Goal: Complete application form: Complete application form

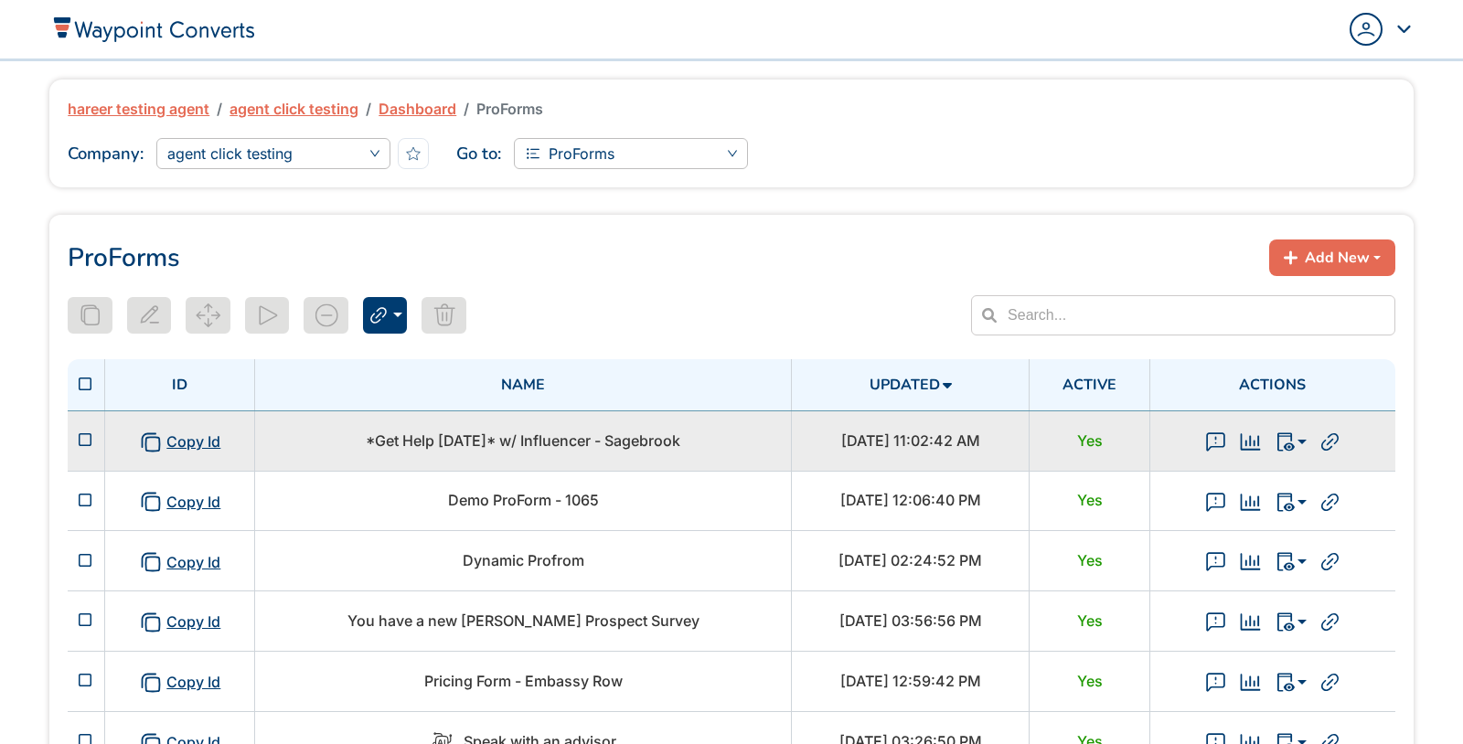
click at [537, 436] on span "*Get Help Today* w/ Influencer - Sagebrook" at bounding box center [523, 440] width 314 height 18
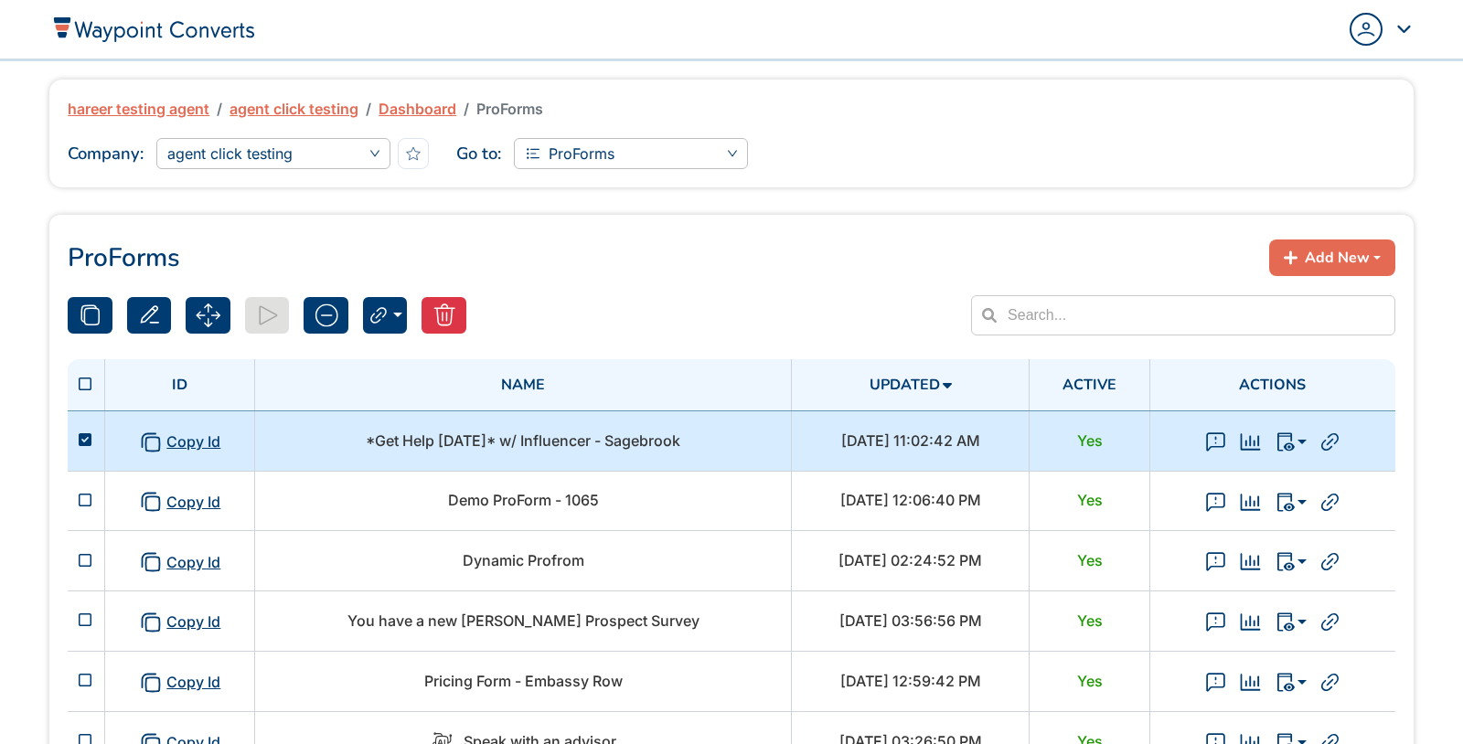
click at [537, 436] on span "*Get Help Today* w/ Influencer - Sagebrook" at bounding box center [523, 440] width 314 height 18
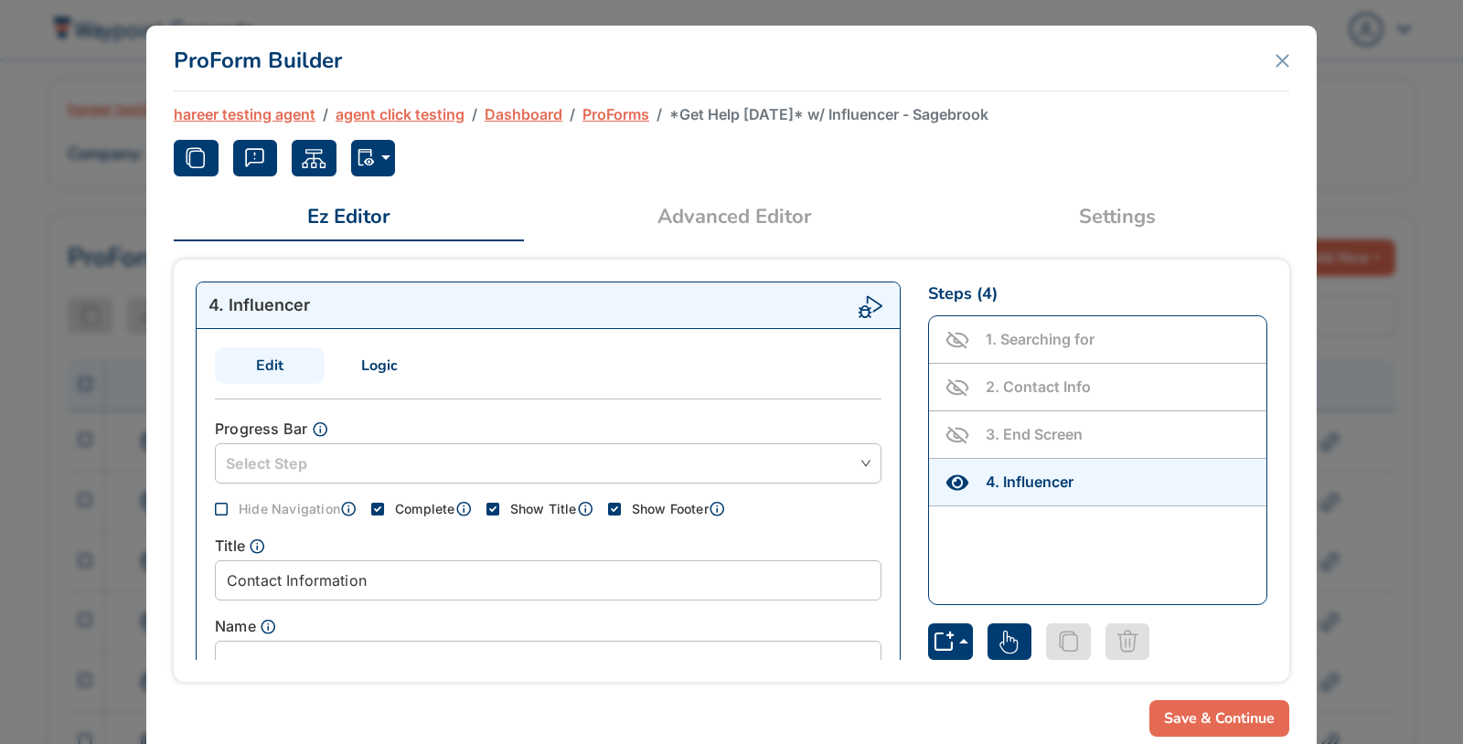
click at [1106, 222] on link "Settings" at bounding box center [1117, 217] width 344 height 45
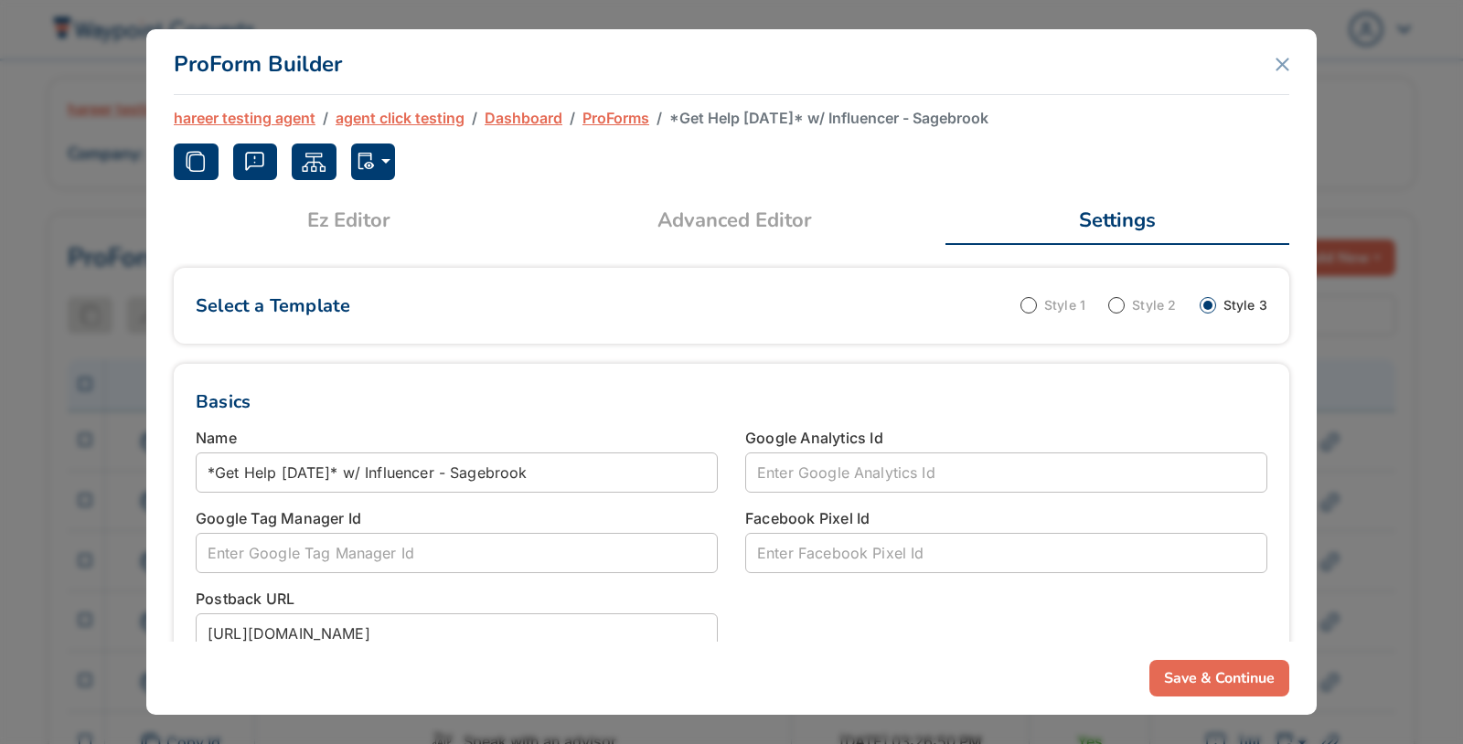
click at [406, 219] on span "Ez Editor" at bounding box center [348, 221] width 321 height 30
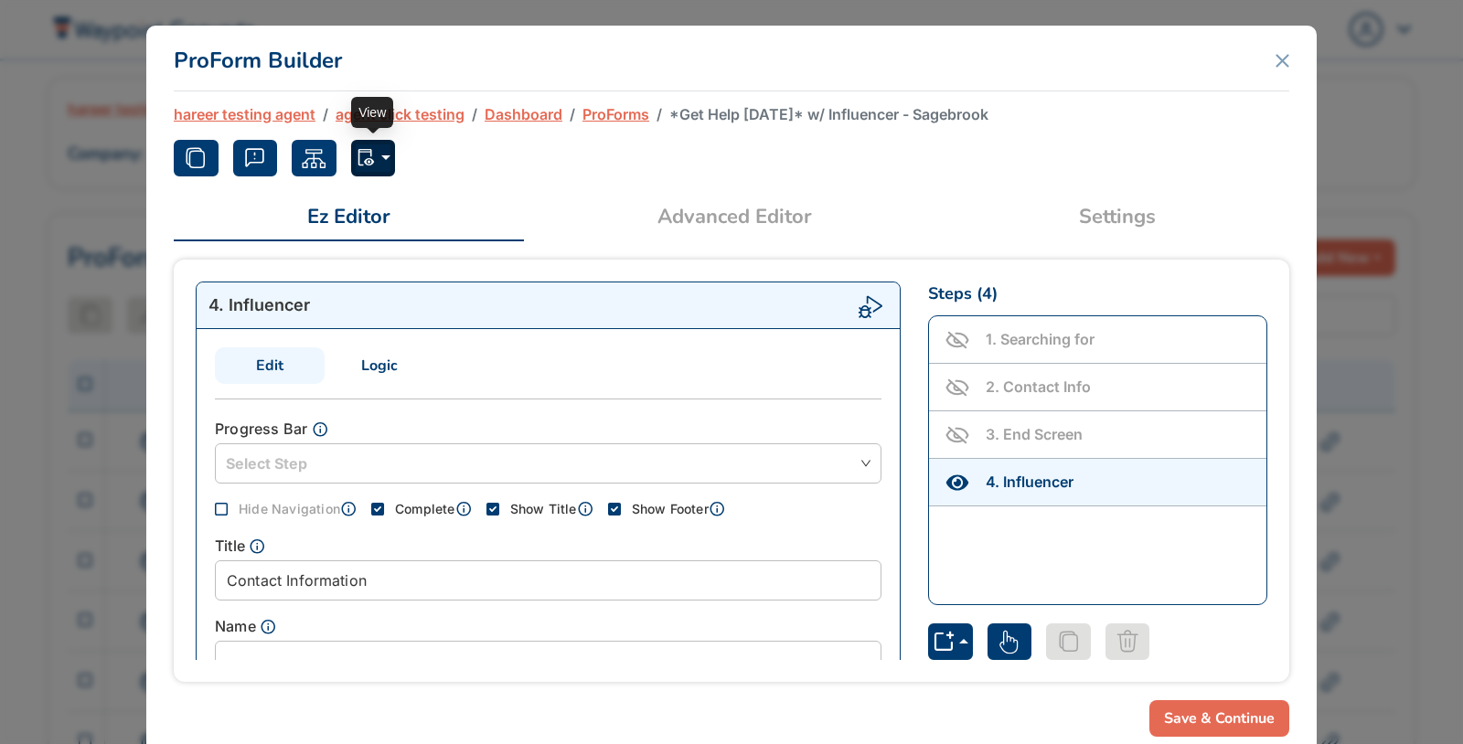
click at [382, 165] on button "button" at bounding box center [373, 158] width 45 height 37
click at [388, 208] on button "Normal" at bounding box center [446, 200] width 189 height 29
click at [385, 360] on link "Logic" at bounding box center [380, 365] width 110 height 37
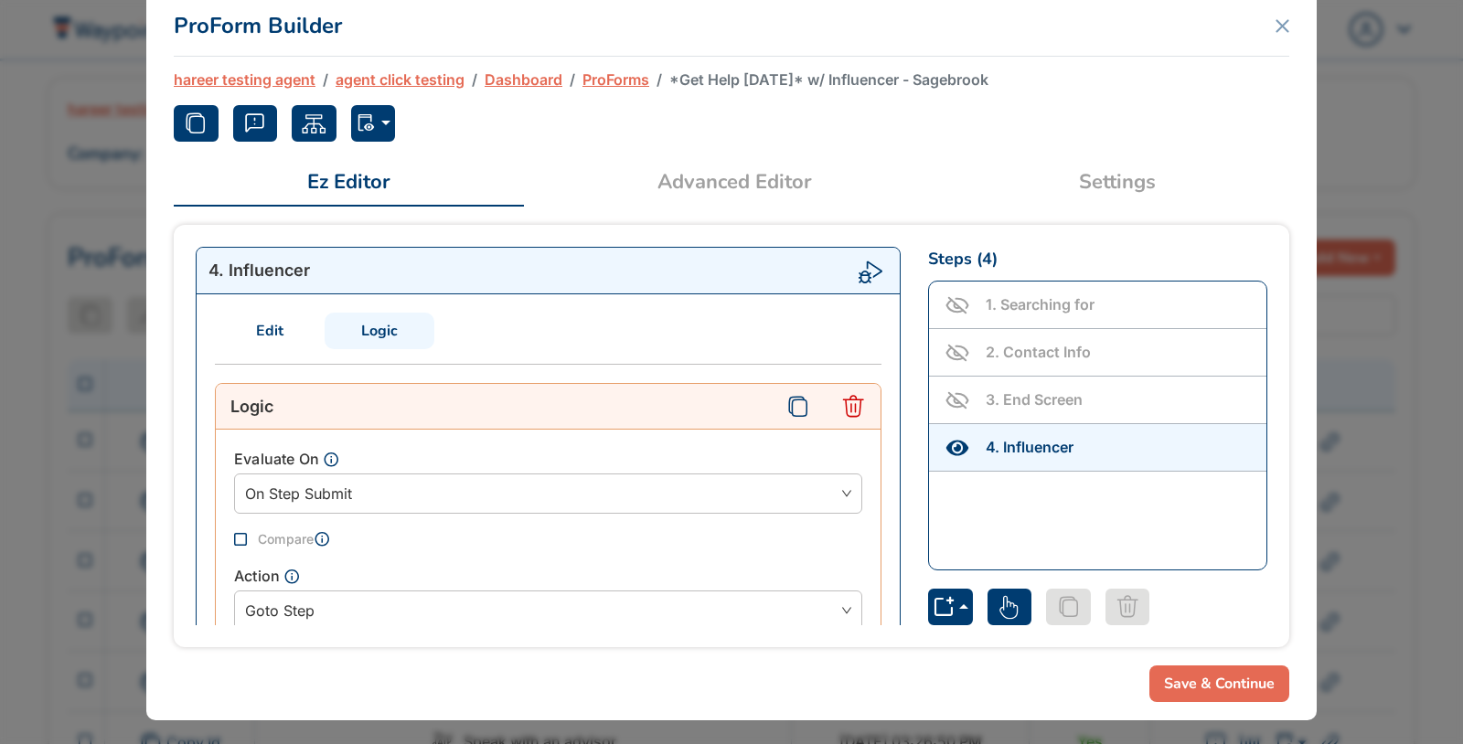
click at [266, 326] on link "Edit" at bounding box center [270, 331] width 110 height 37
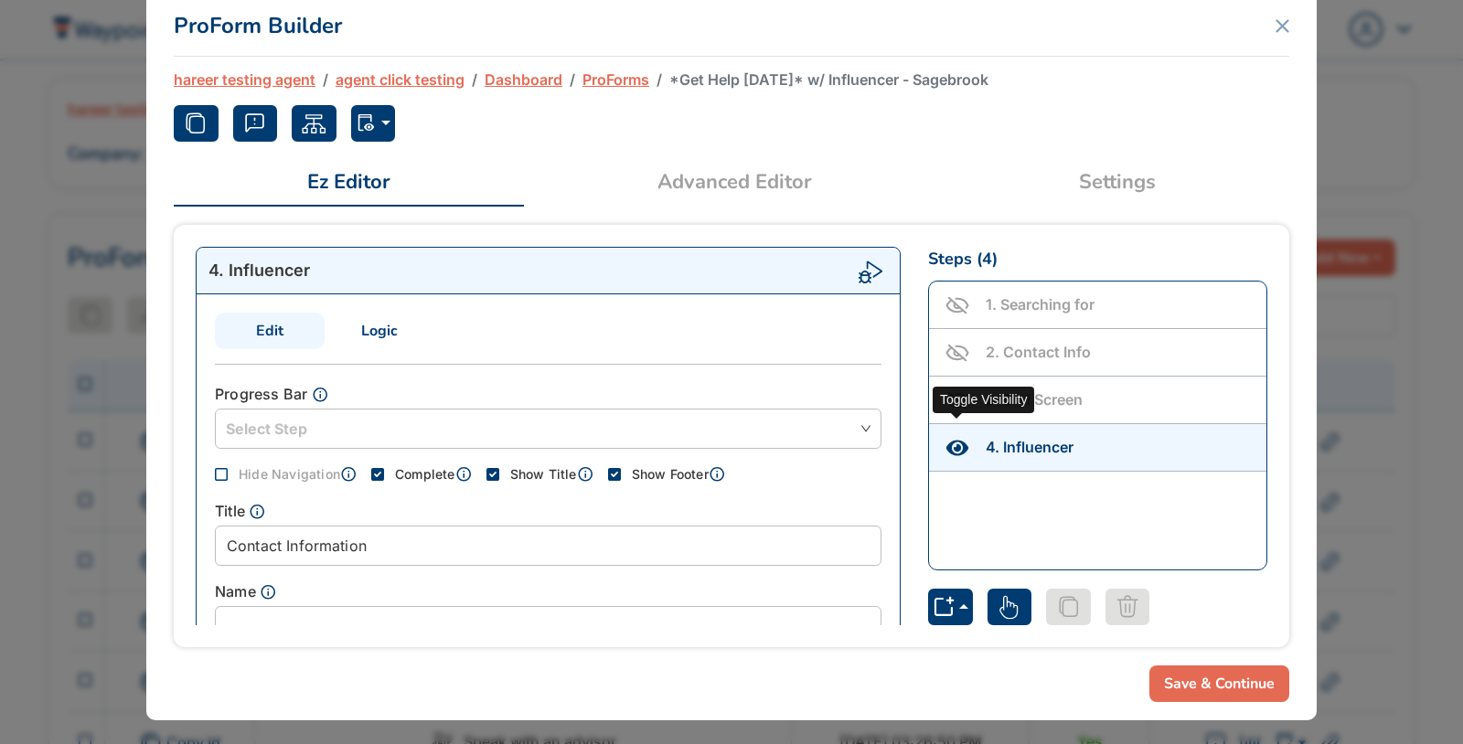
click at [961, 442] on icon "Toggle Visibility" at bounding box center [957, 448] width 26 height 26
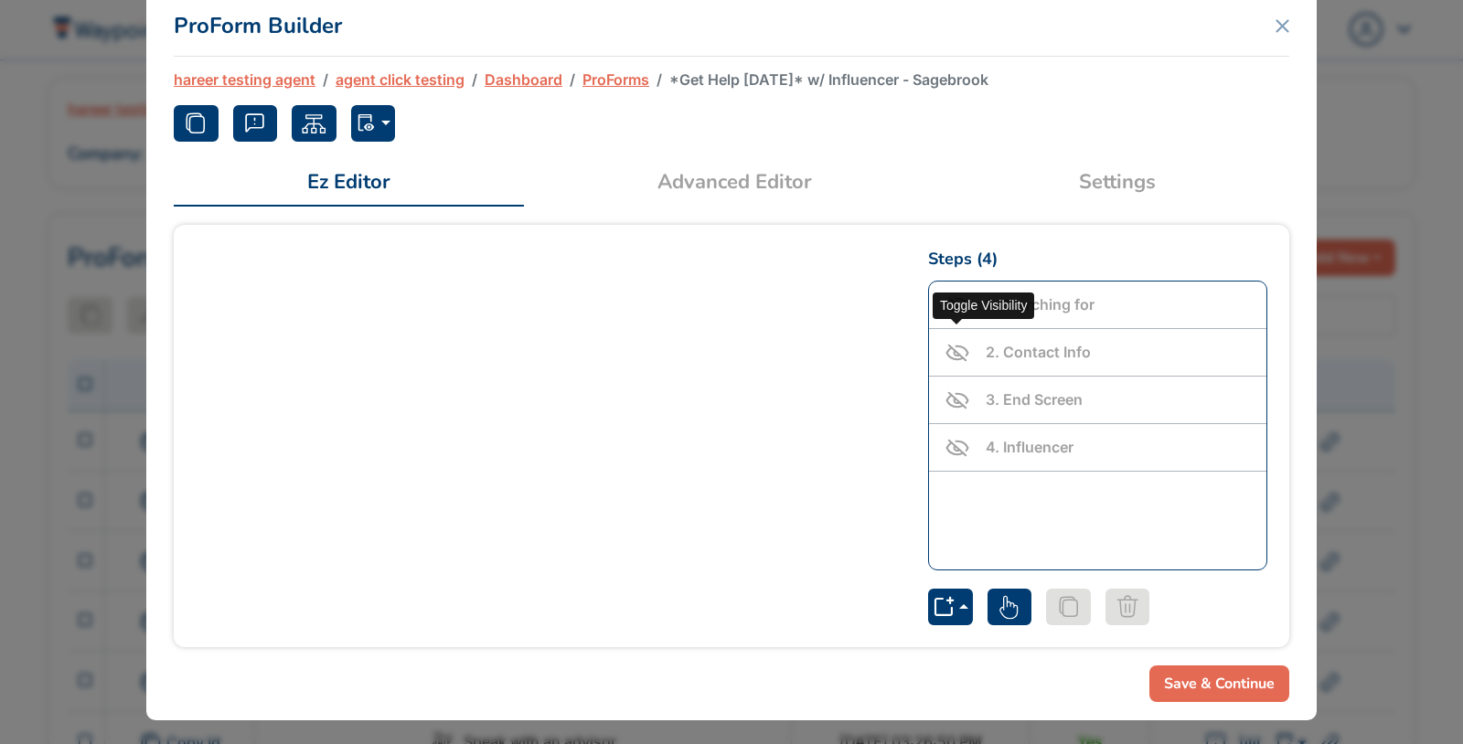
click at [961, 346] on icon "Toggle Visibility" at bounding box center [957, 352] width 21 height 13
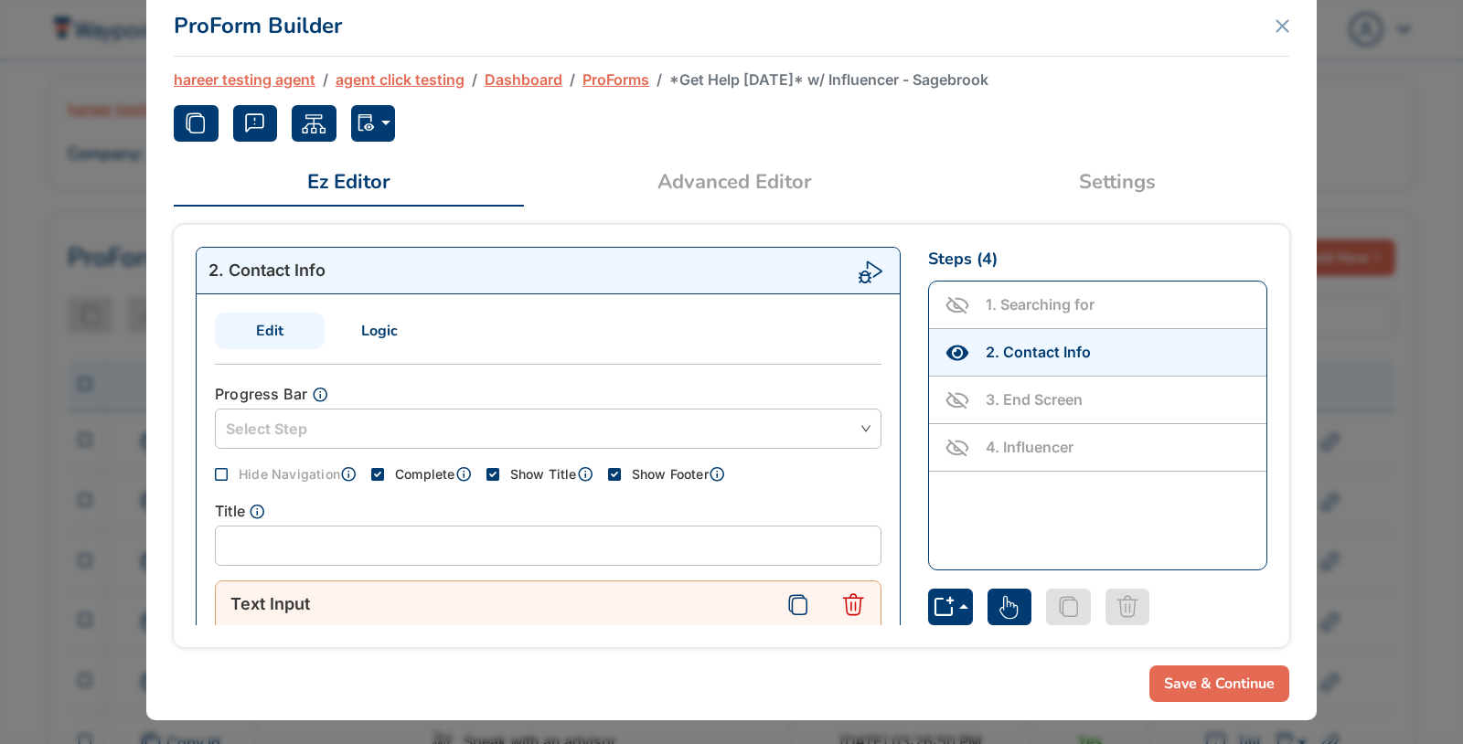
click at [388, 327] on link "Logic" at bounding box center [380, 331] width 110 height 37
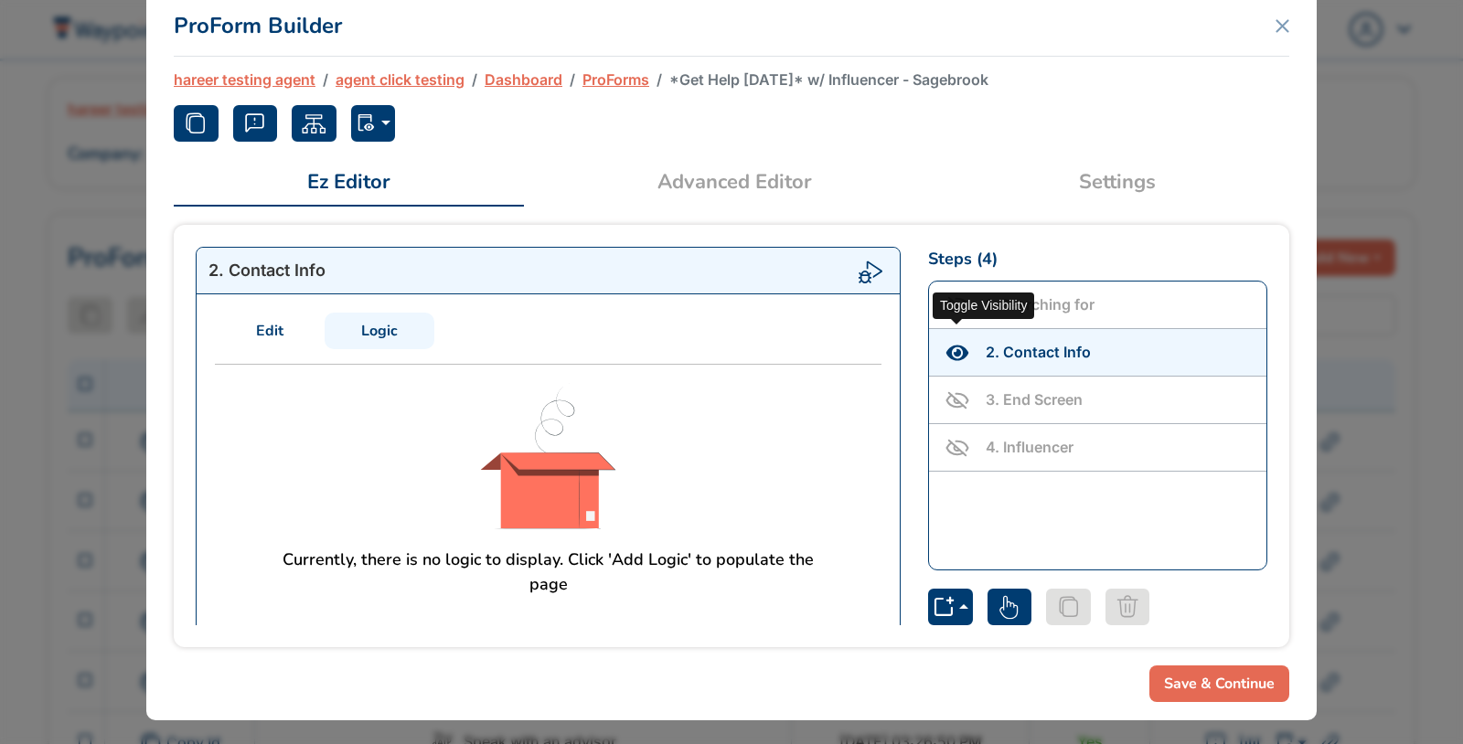
click at [956, 347] on icon "Toggle Visibility" at bounding box center [957, 353] width 22 height 16
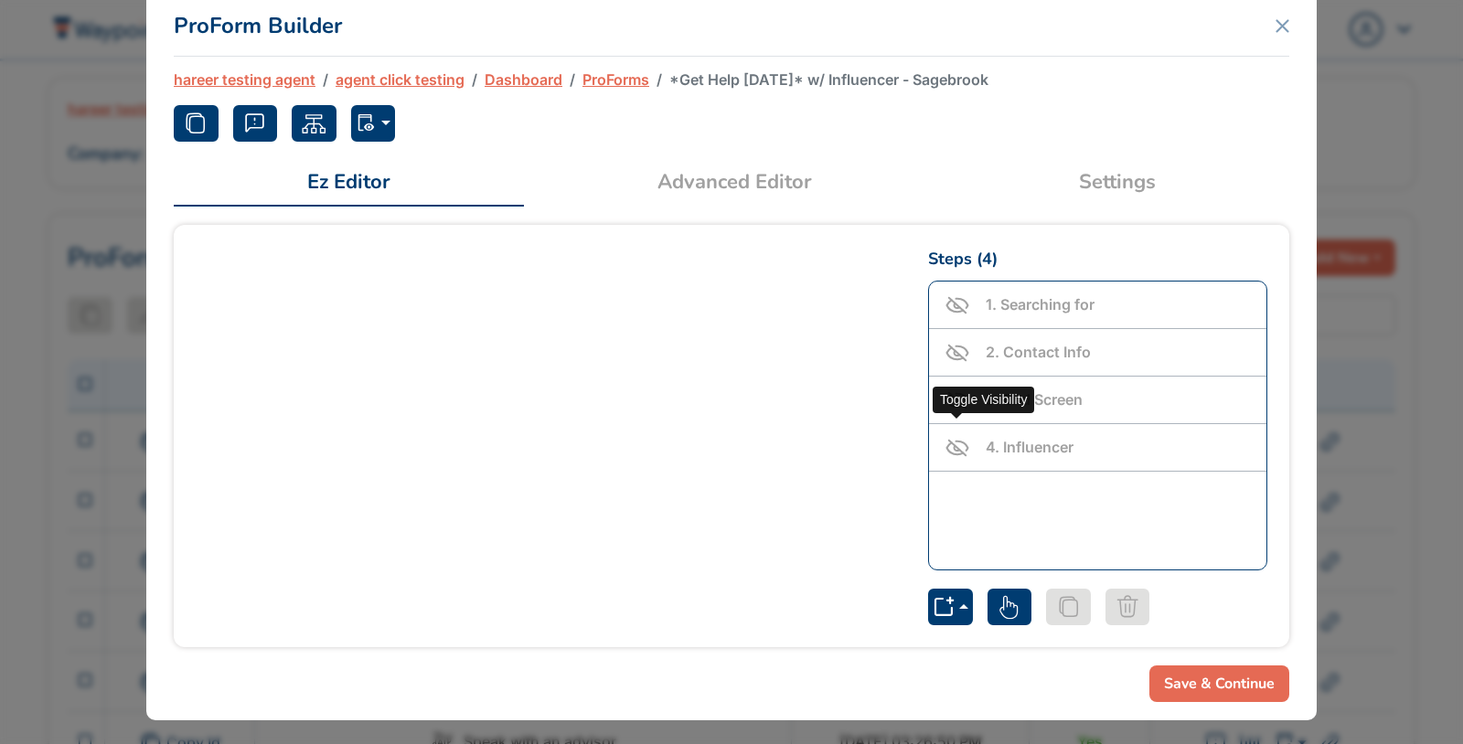
click at [963, 446] on icon "Toggle Visibility" at bounding box center [957, 449] width 16 height 16
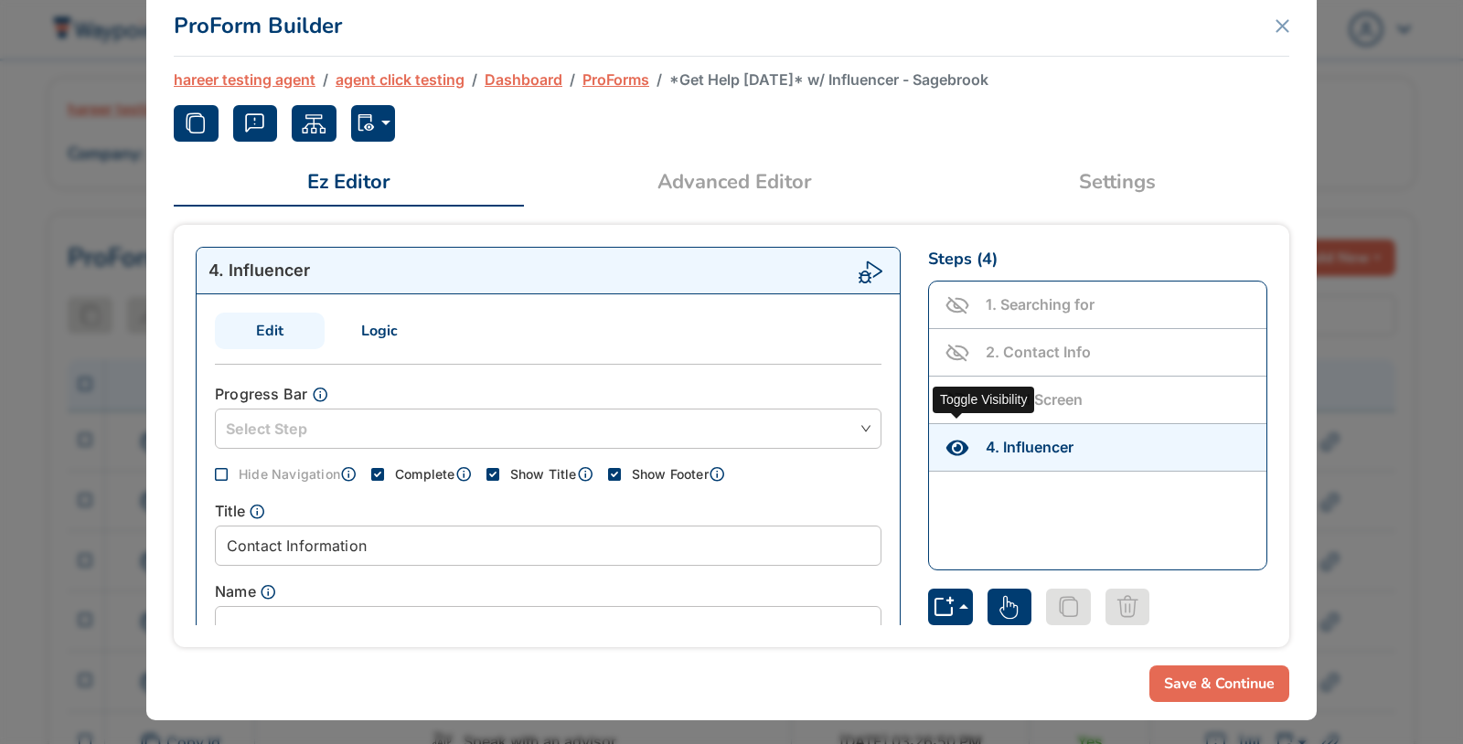
click at [963, 446] on icon "Toggle Visibility" at bounding box center [957, 448] width 22 height 16
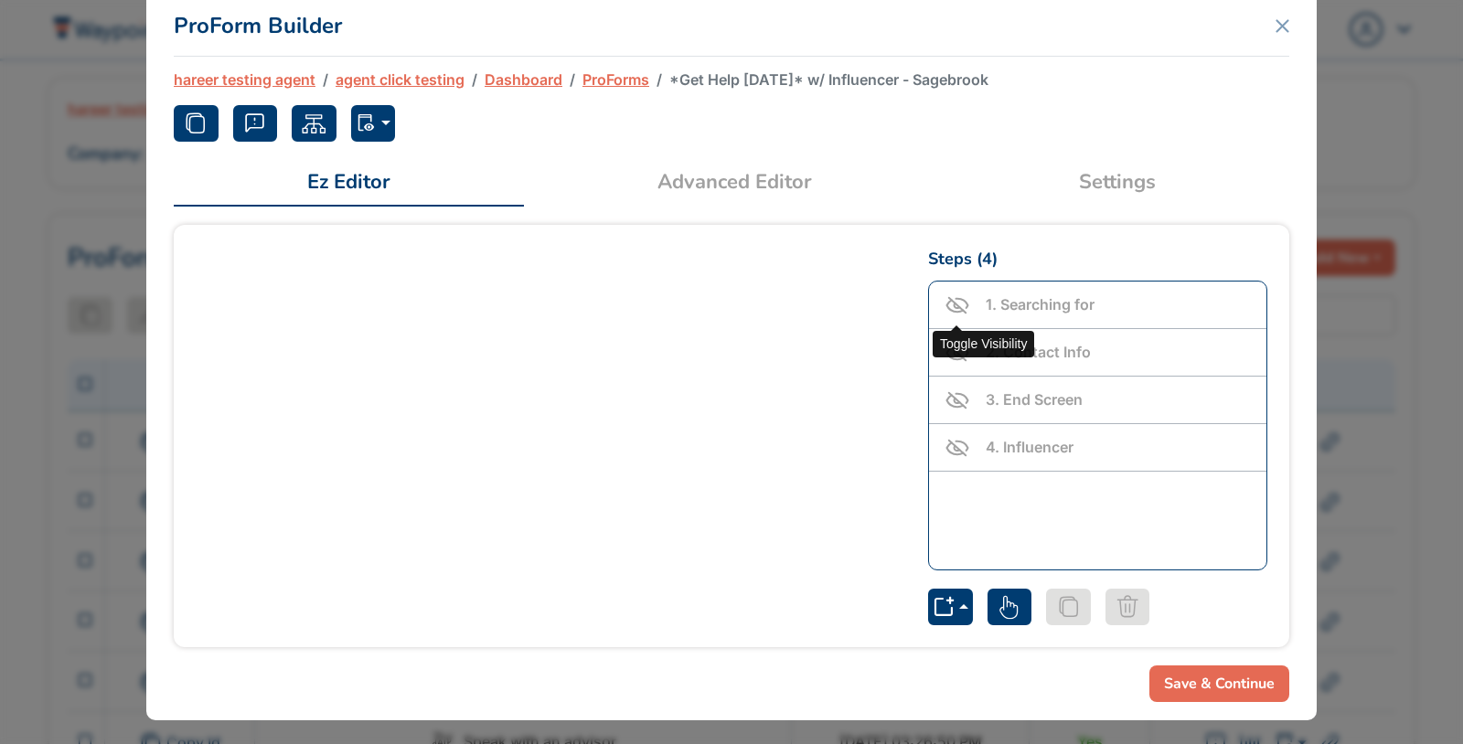
click at [962, 299] on icon "Toggle Visibility" at bounding box center [957, 306] width 26 height 26
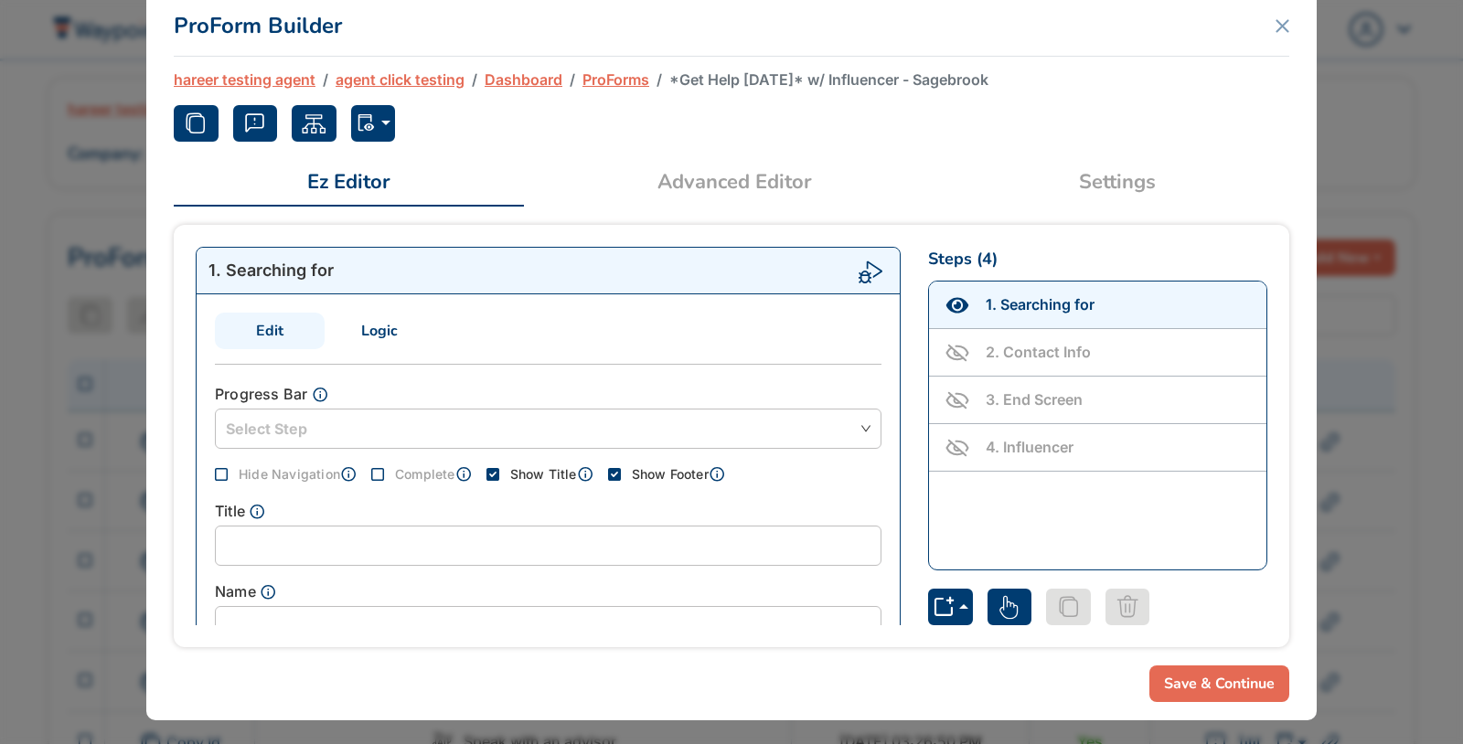
click at [388, 324] on link "Logic" at bounding box center [380, 331] width 110 height 37
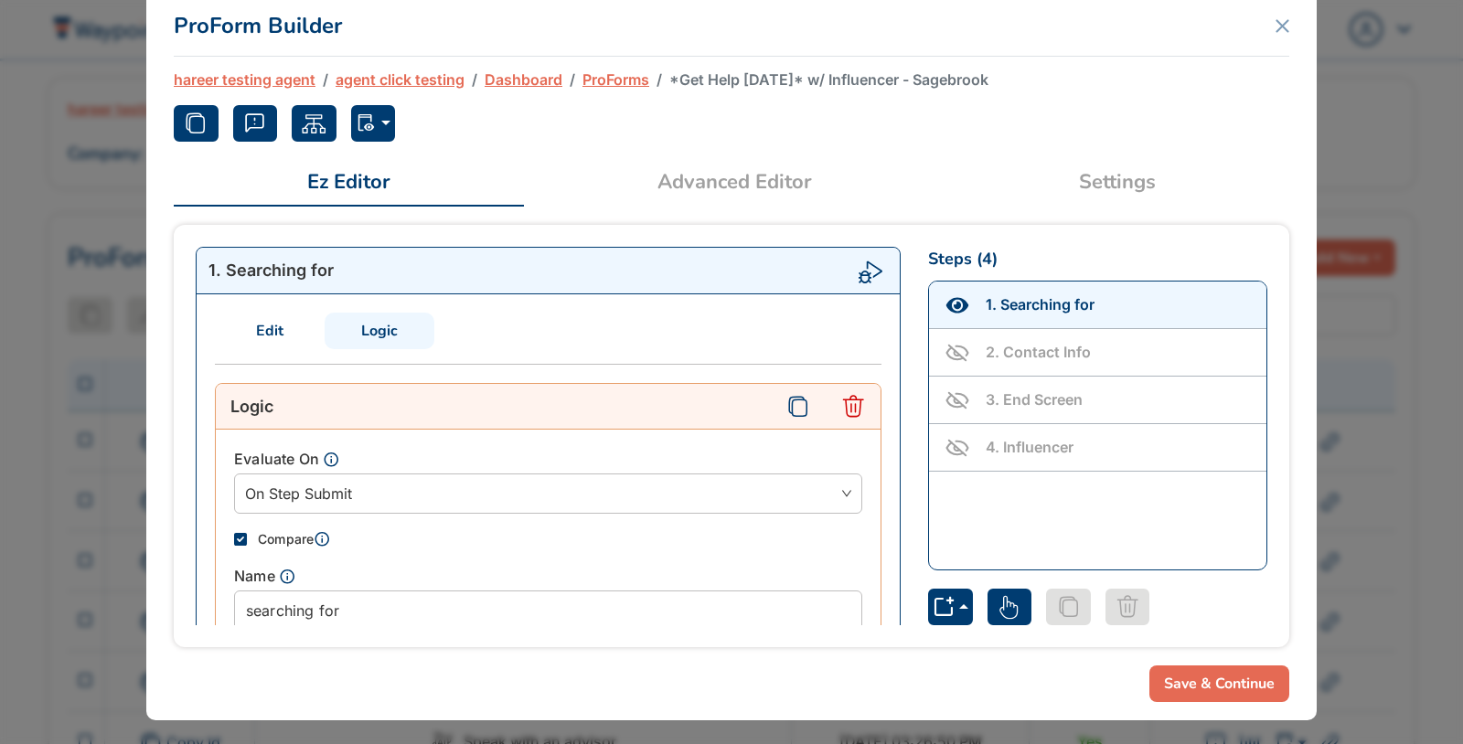
click at [283, 320] on link "Edit" at bounding box center [270, 331] width 110 height 37
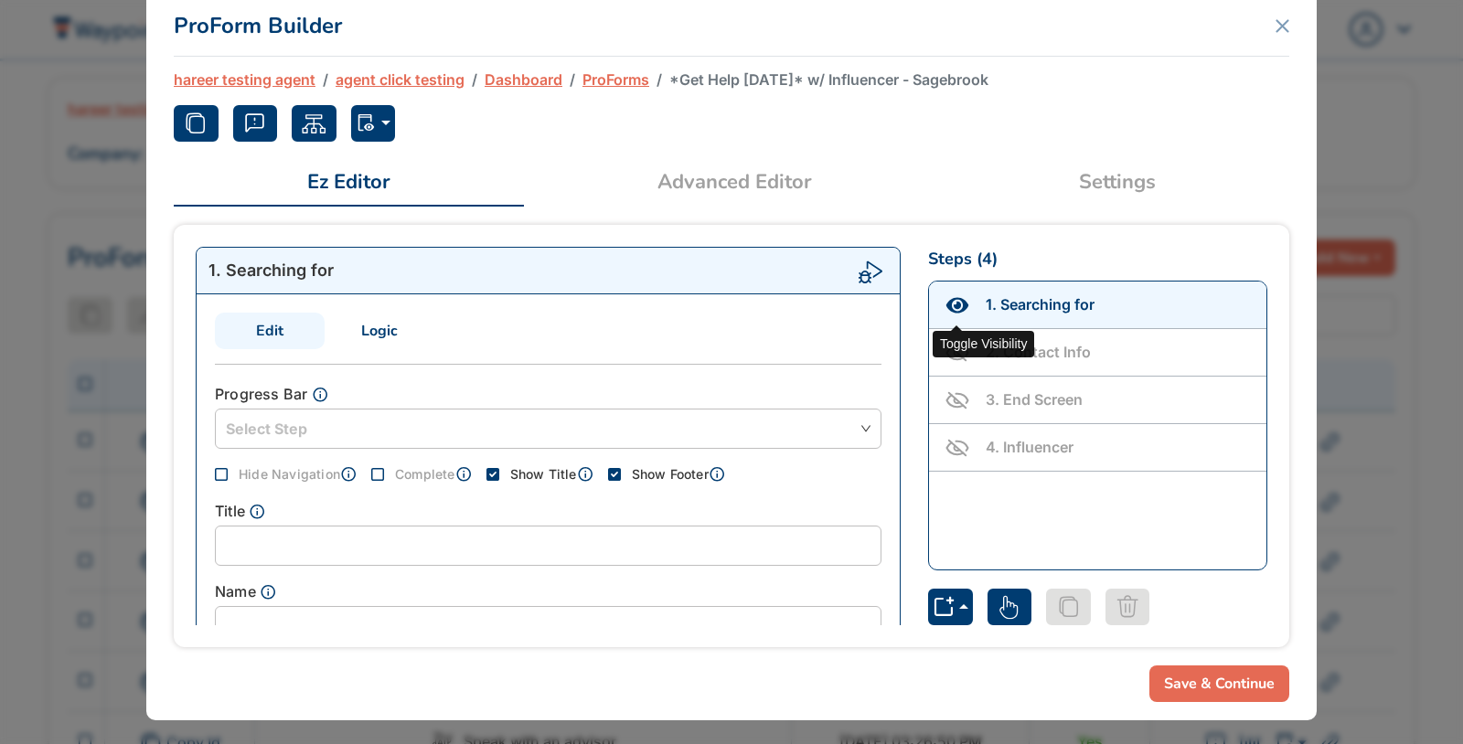
click at [957, 297] on icon "Toggle Visibility" at bounding box center [957, 305] width 22 height 16
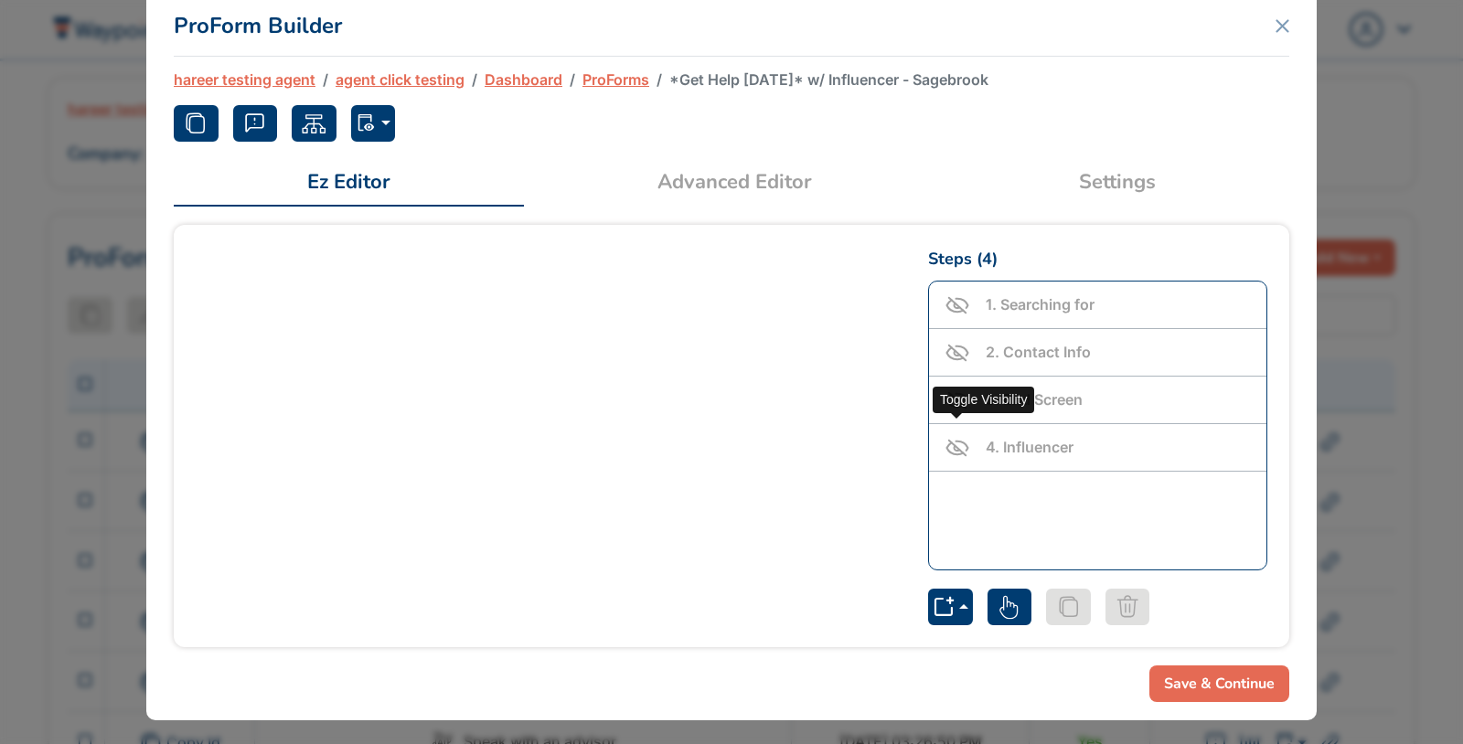
click at [966, 442] on icon "Toggle Visibility" at bounding box center [957, 448] width 21 height 13
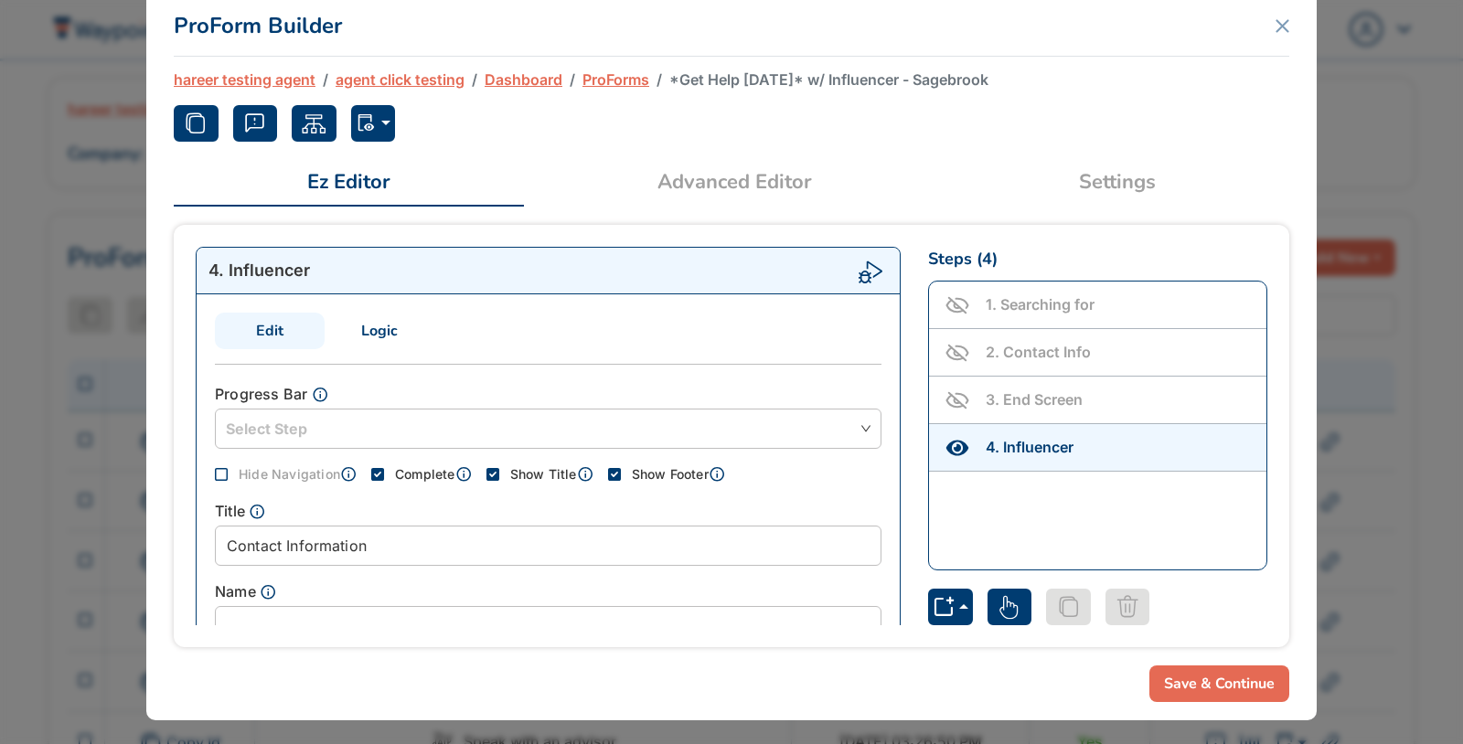
click at [396, 340] on link "Logic" at bounding box center [380, 331] width 110 height 37
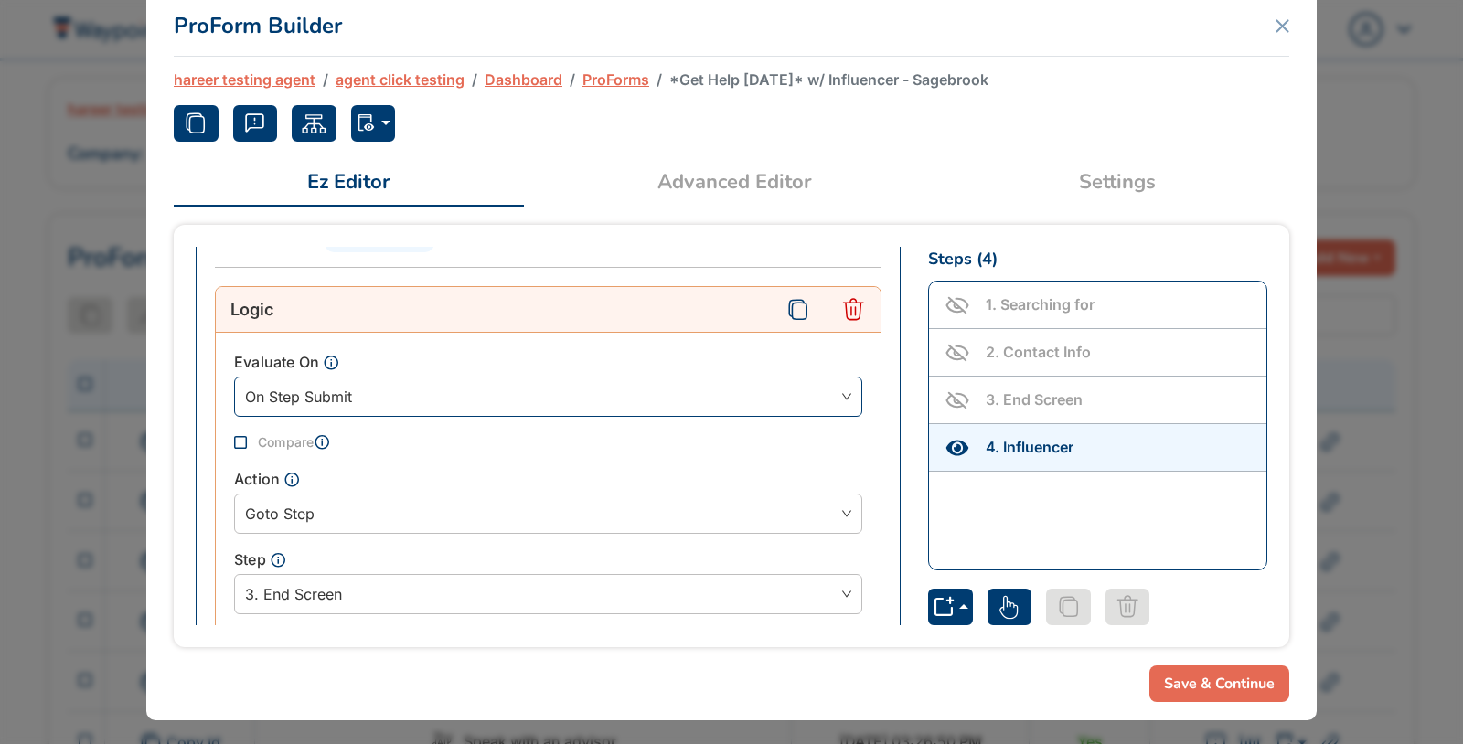
scroll to position [96, 0]
click at [848, 310] on icon "Delete" at bounding box center [853, 311] width 24 height 24
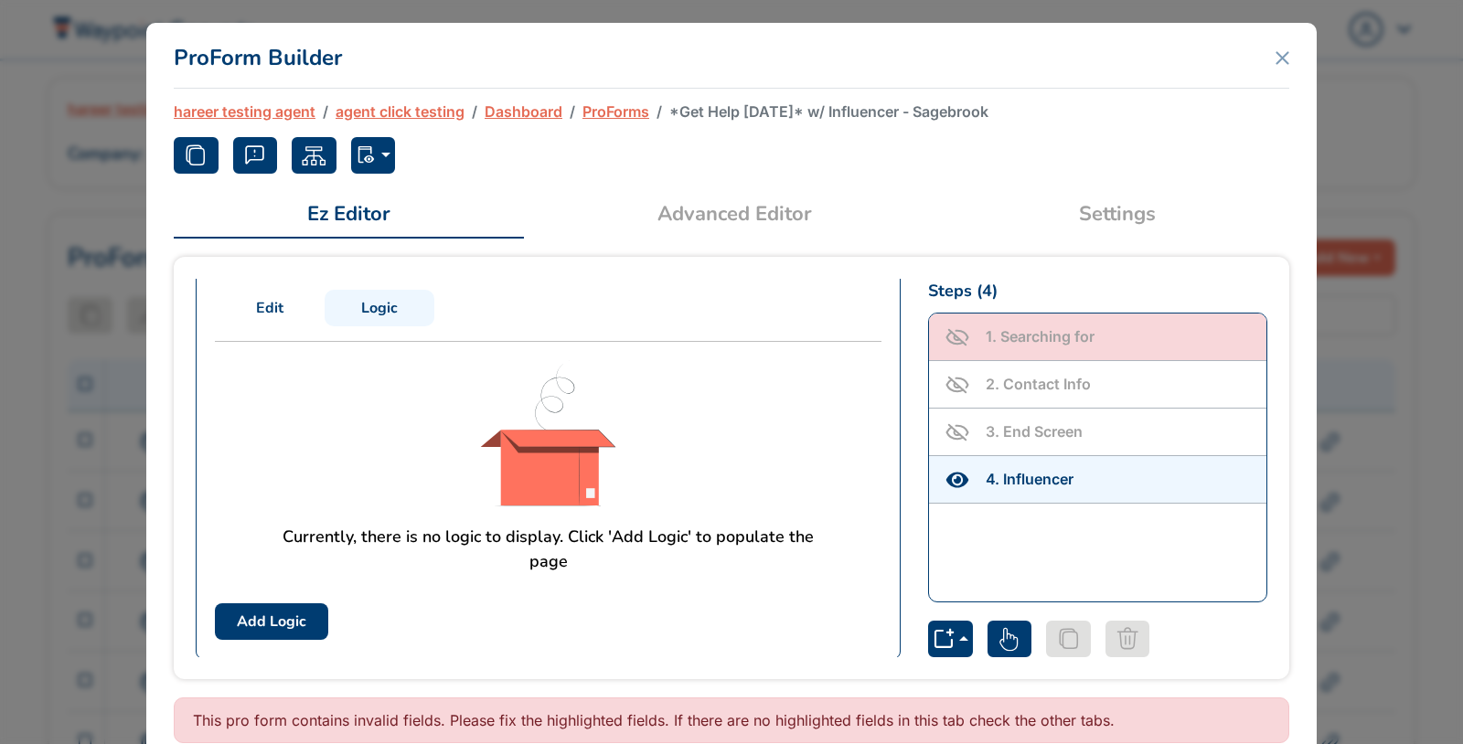
scroll to position [0, 0]
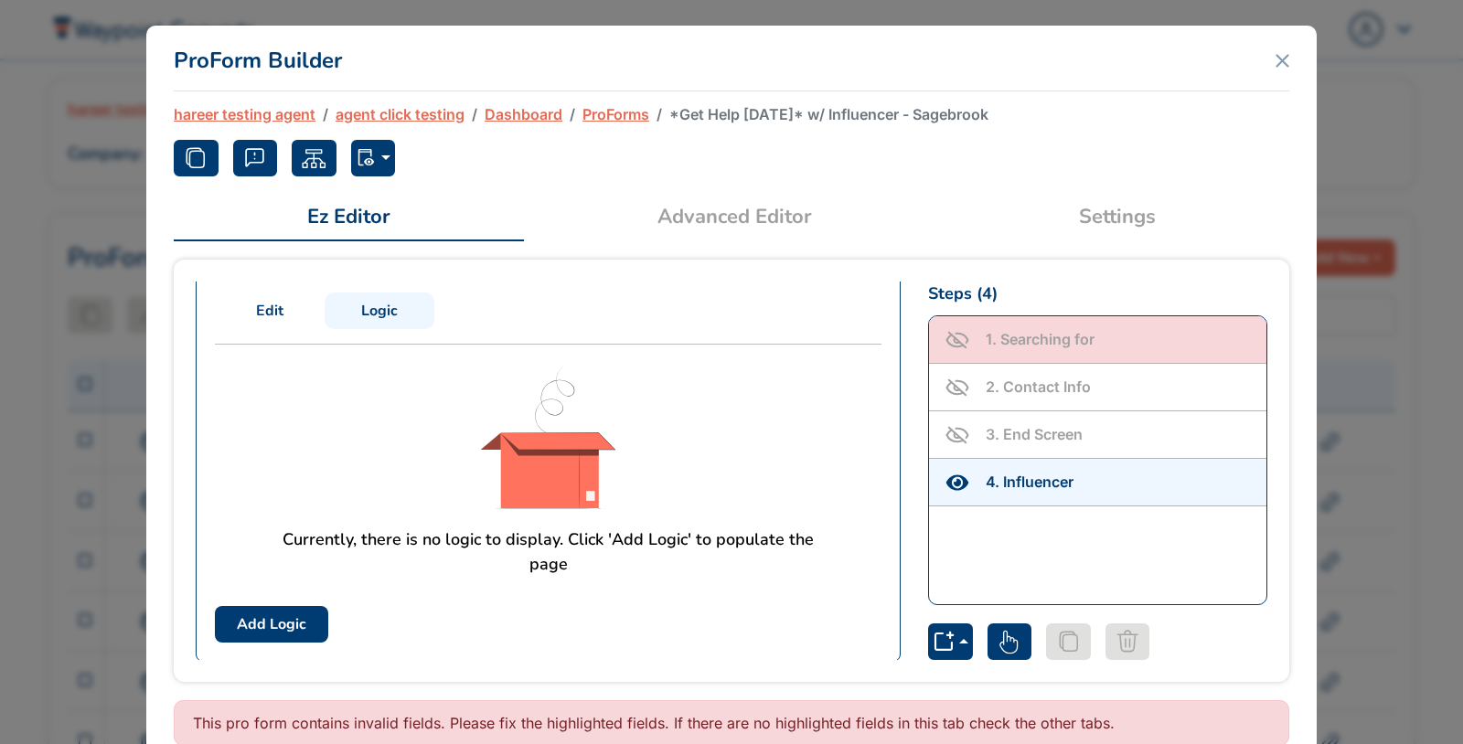
click at [1364, 161] on div "ProForm Builder hareer testing agent agent click testing Dashboard ProForms *Ge…" at bounding box center [731, 372] width 1463 height 744
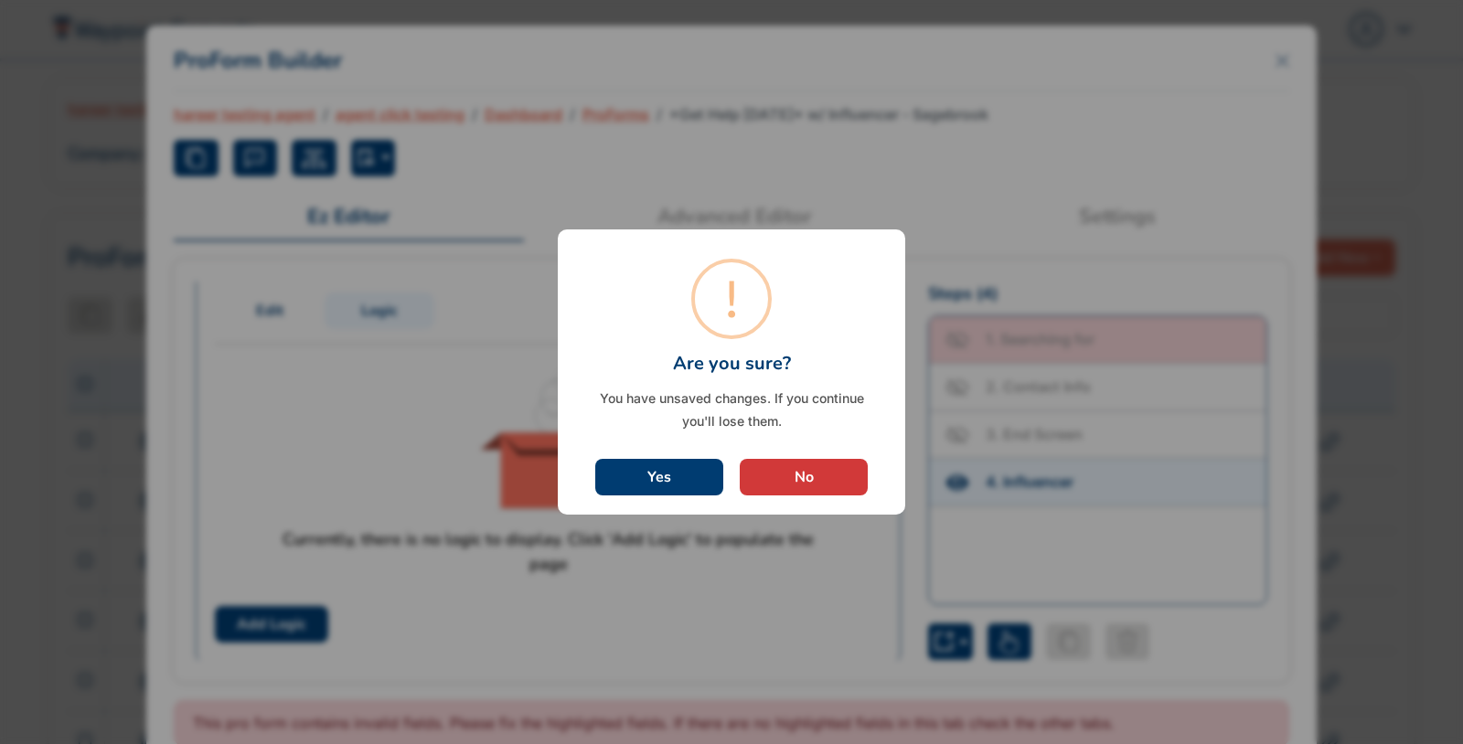
click at [687, 491] on button "Yes" at bounding box center [659, 477] width 128 height 37
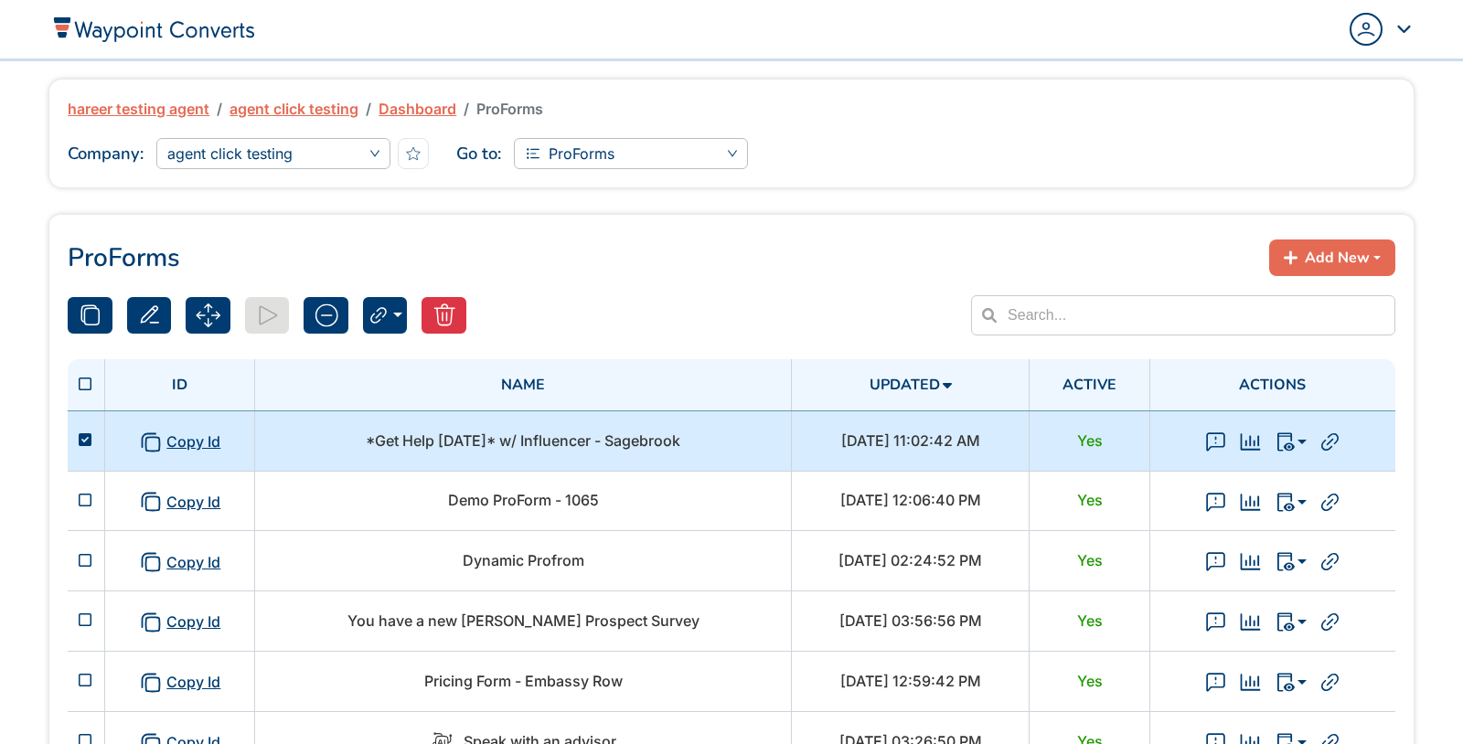
click at [545, 436] on span "*Get Help Today* w/ Influencer - Sagebrook" at bounding box center [523, 440] width 314 height 18
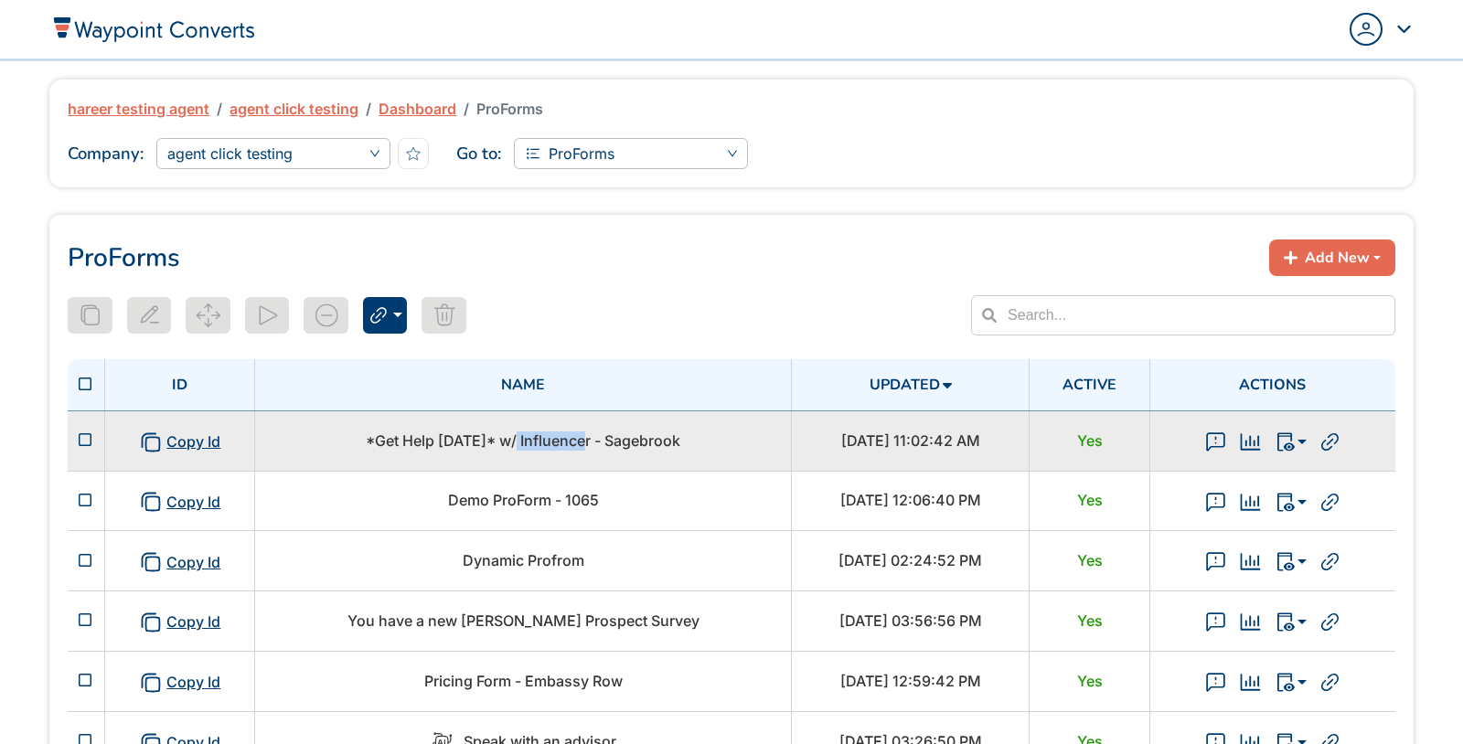
click at [545, 436] on span "*Get Help Today* w/ Influencer - Sagebrook" at bounding box center [523, 440] width 314 height 18
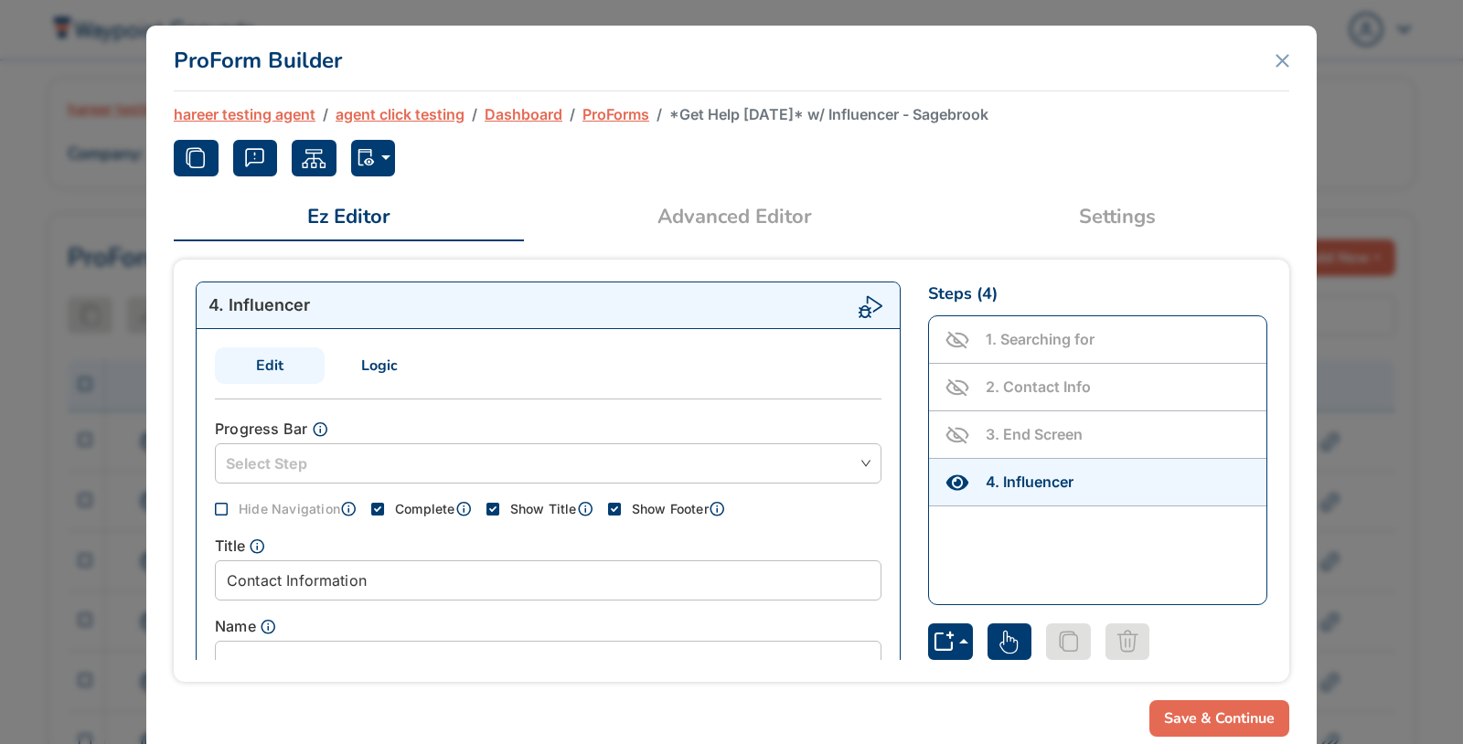
click at [370, 378] on link "Logic" at bounding box center [380, 365] width 110 height 37
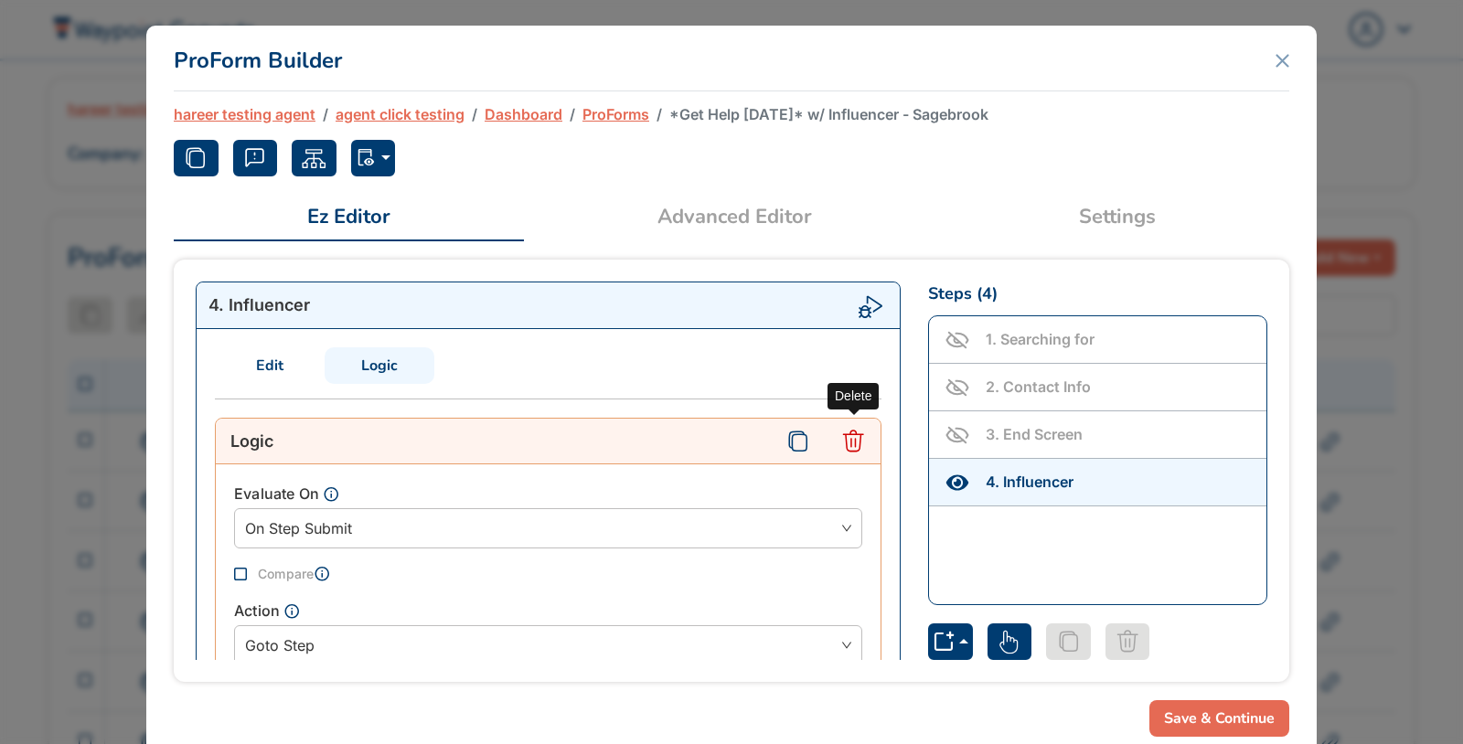
click at [848, 442] on icon "Delete" at bounding box center [853, 442] width 24 height 24
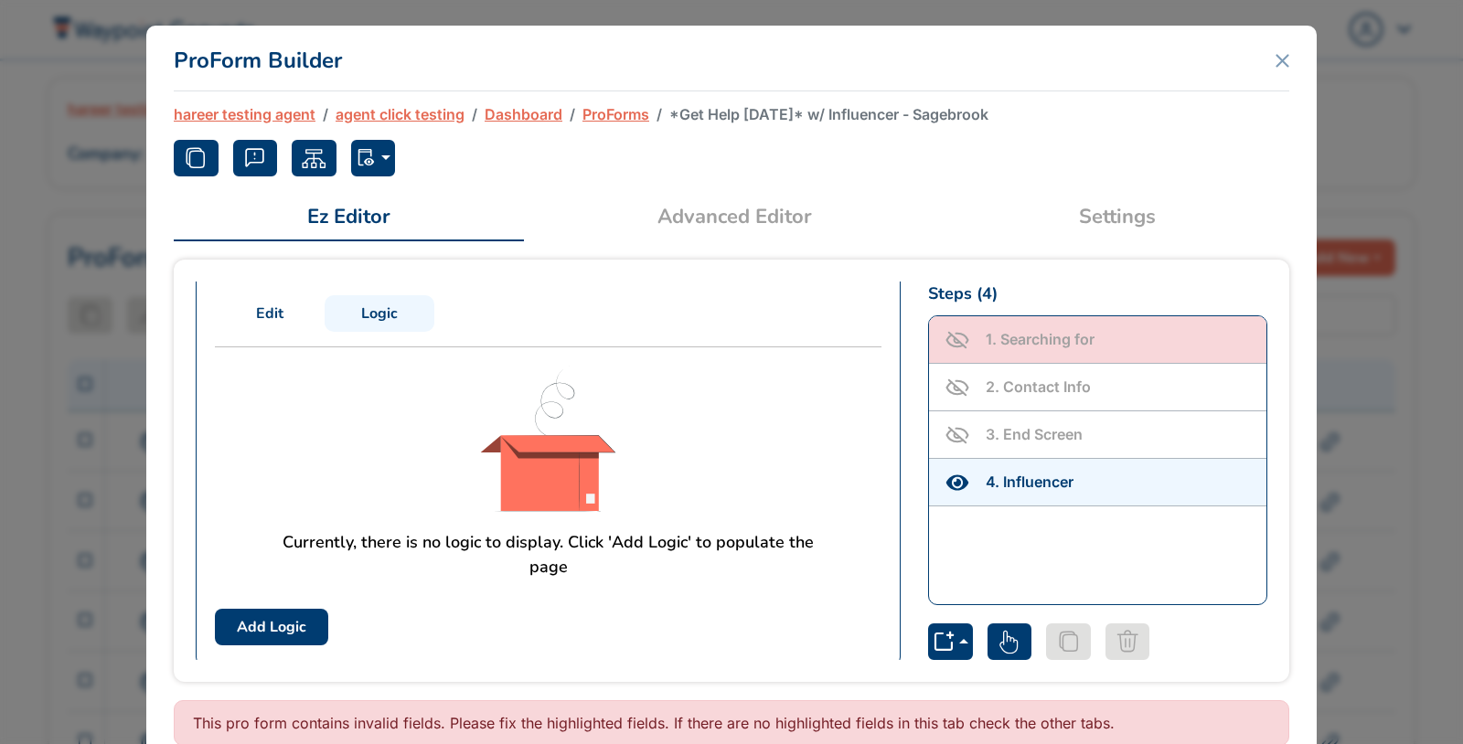
scroll to position [55, 0]
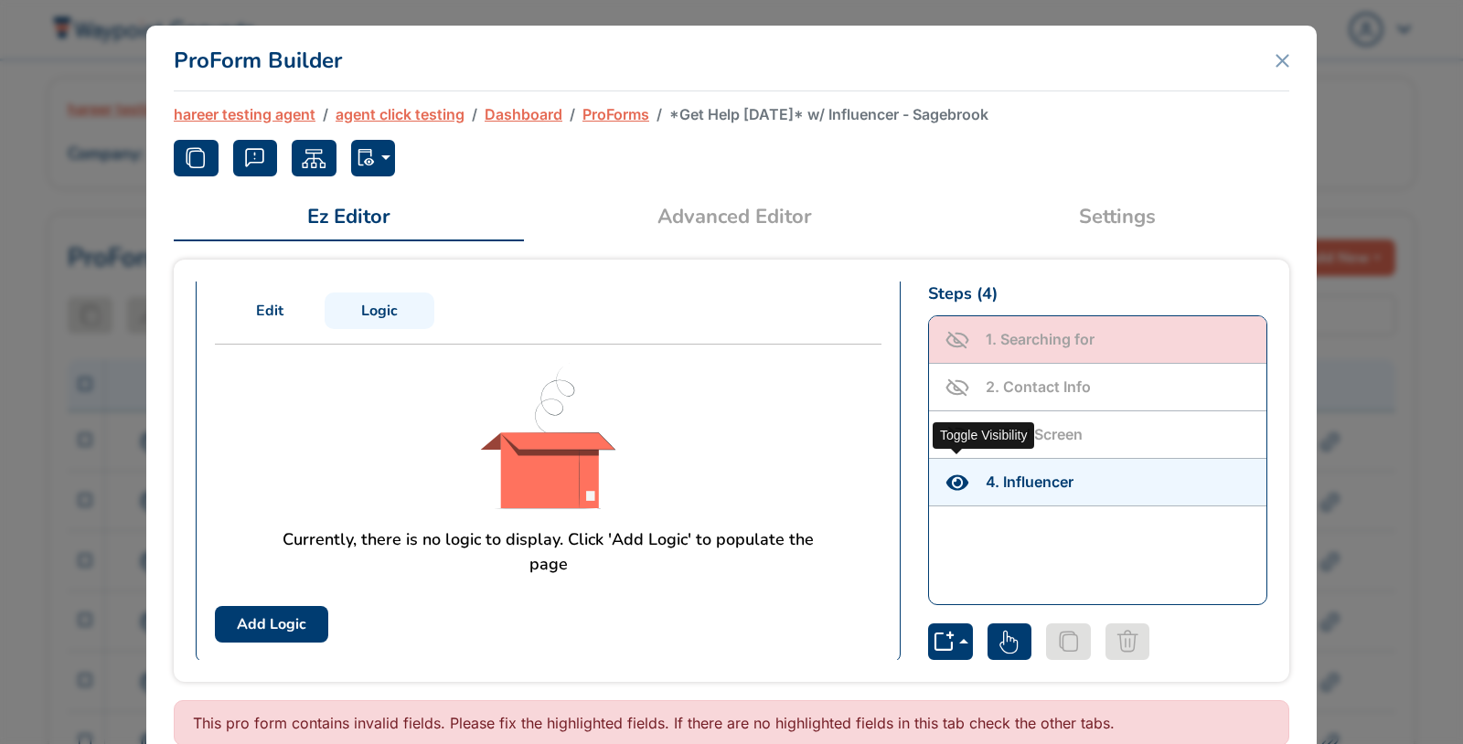
click at [957, 474] on icon "Toggle Visibility" at bounding box center [957, 482] width 22 height 16
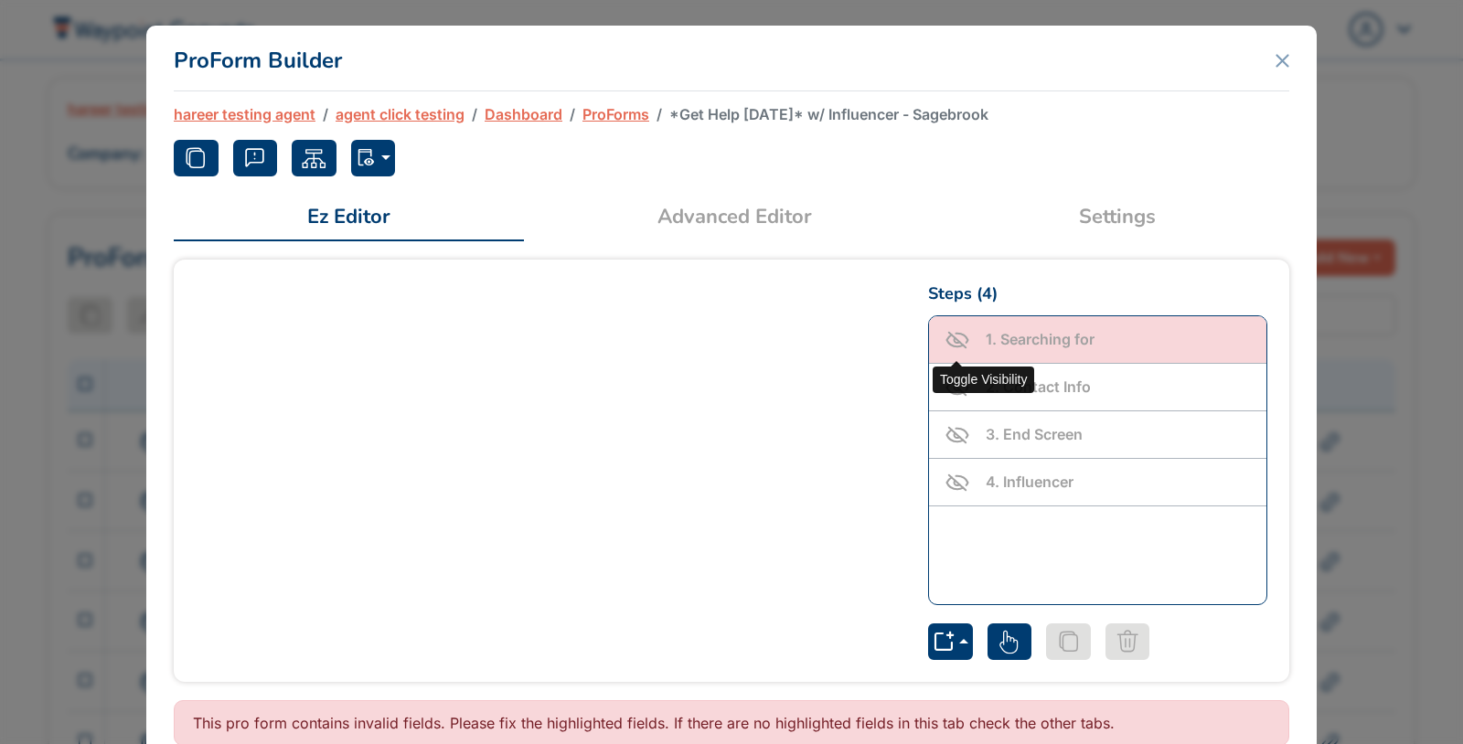
click at [949, 332] on icon "Toggle Visibility" at bounding box center [957, 340] width 16 height 16
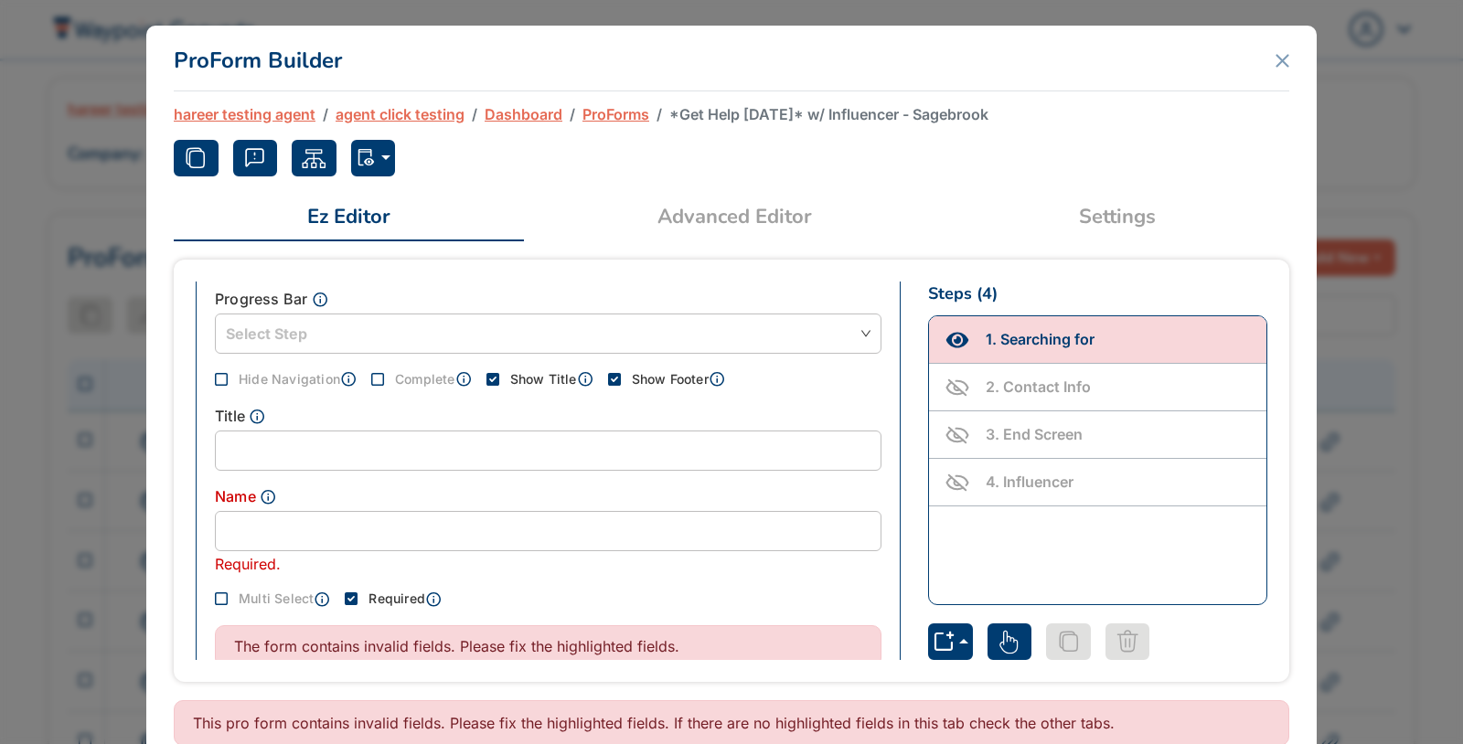
scroll to position [126, 0]
click at [583, 452] on input "text" at bounding box center [548, 454] width 666 height 40
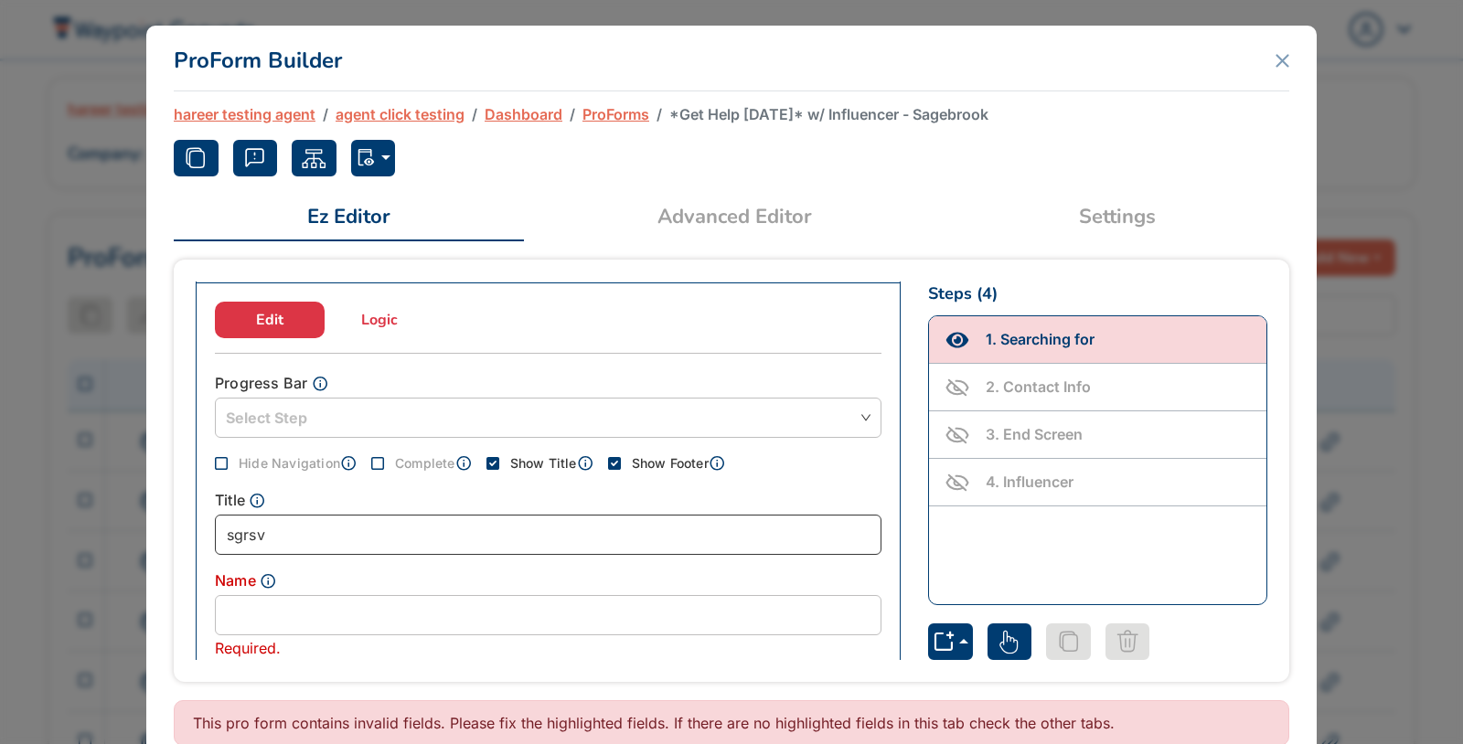
type input "sgrsv"
click at [501, 595] on input "text" at bounding box center [548, 615] width 666 height 40
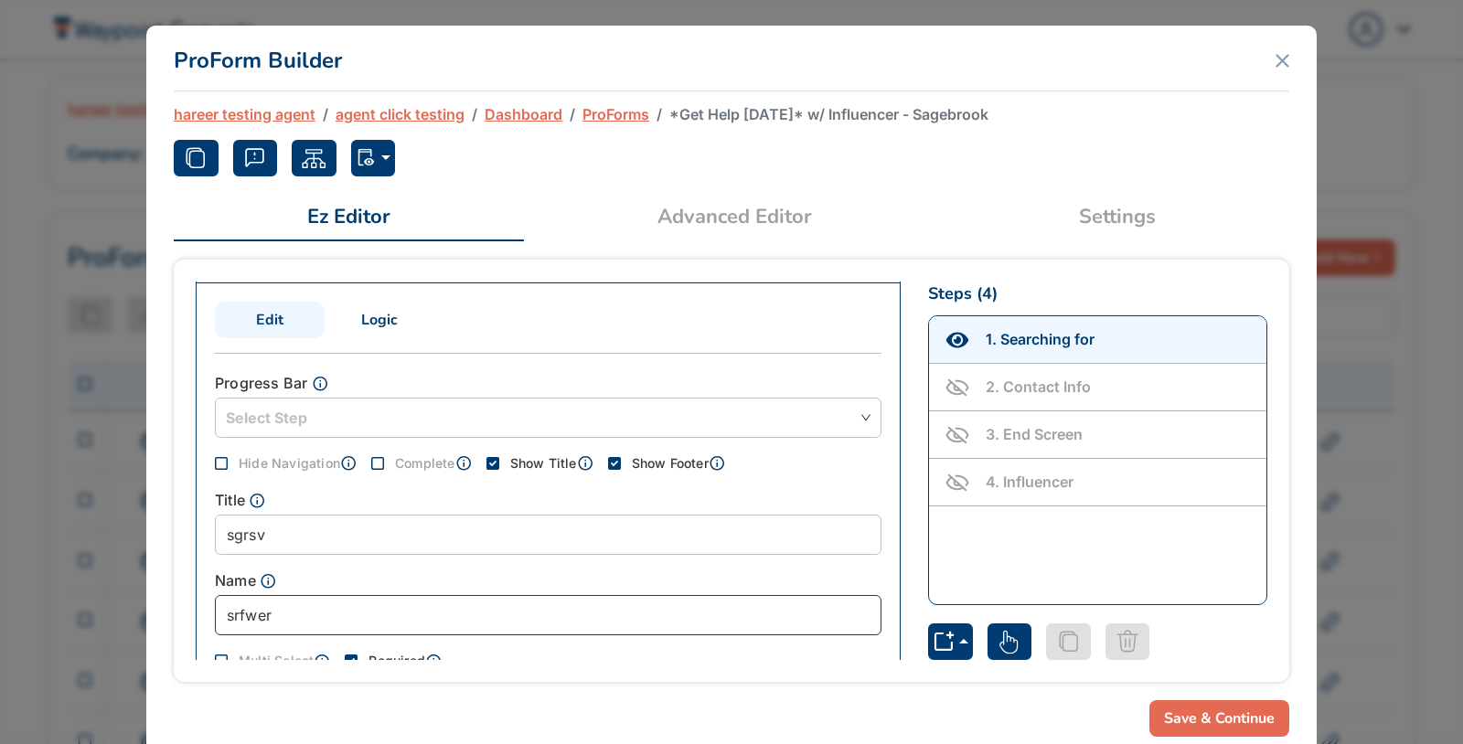
type input "srfwer"
click at [1220, 725] on button "Save & Continue" at bounding box center [1219, 718] width 140 height 37
click at [385, 154] on button "button" at bounding box center [373, 158] width 45 height 37
click at [394, 197] on button "Normal" at bounding box center [446, 200] width 189 height 29
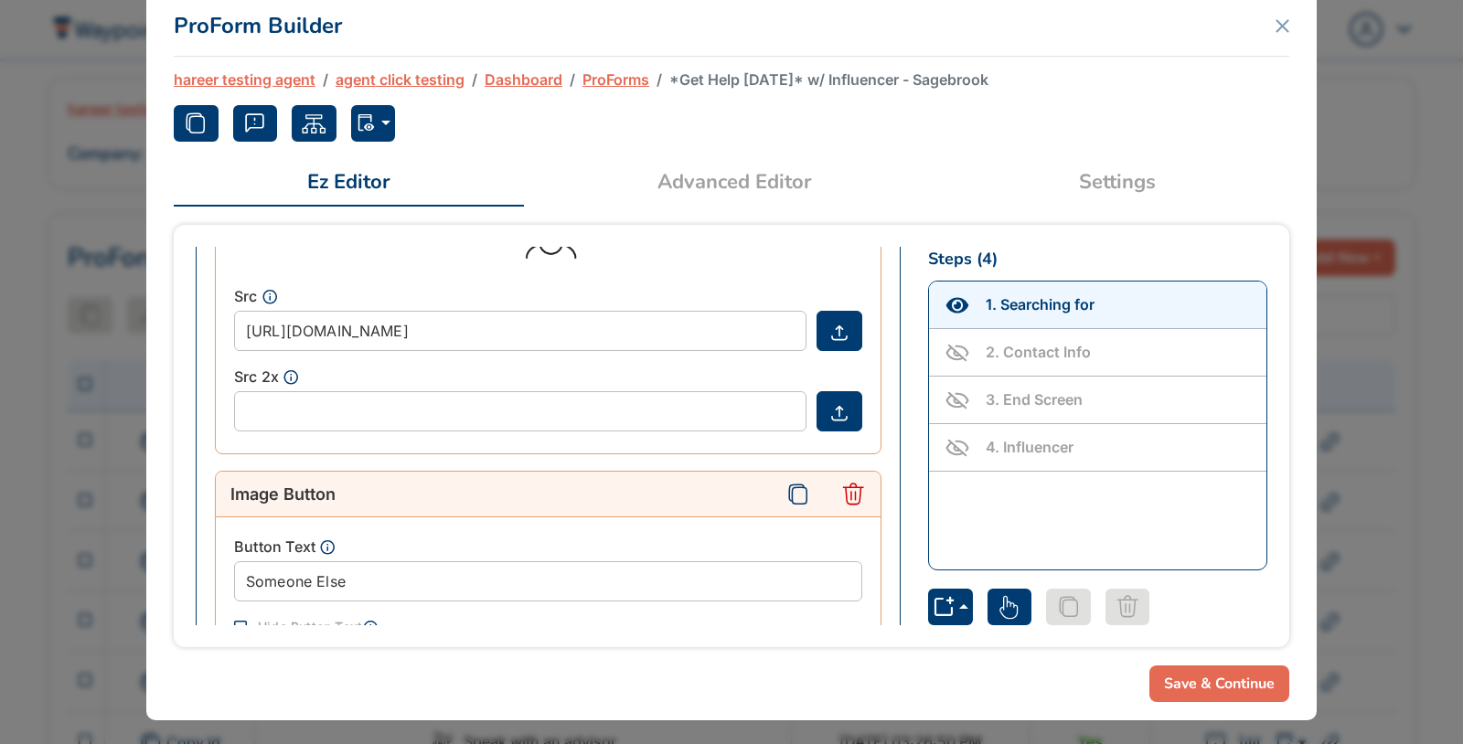
scroll to position [663, 0]
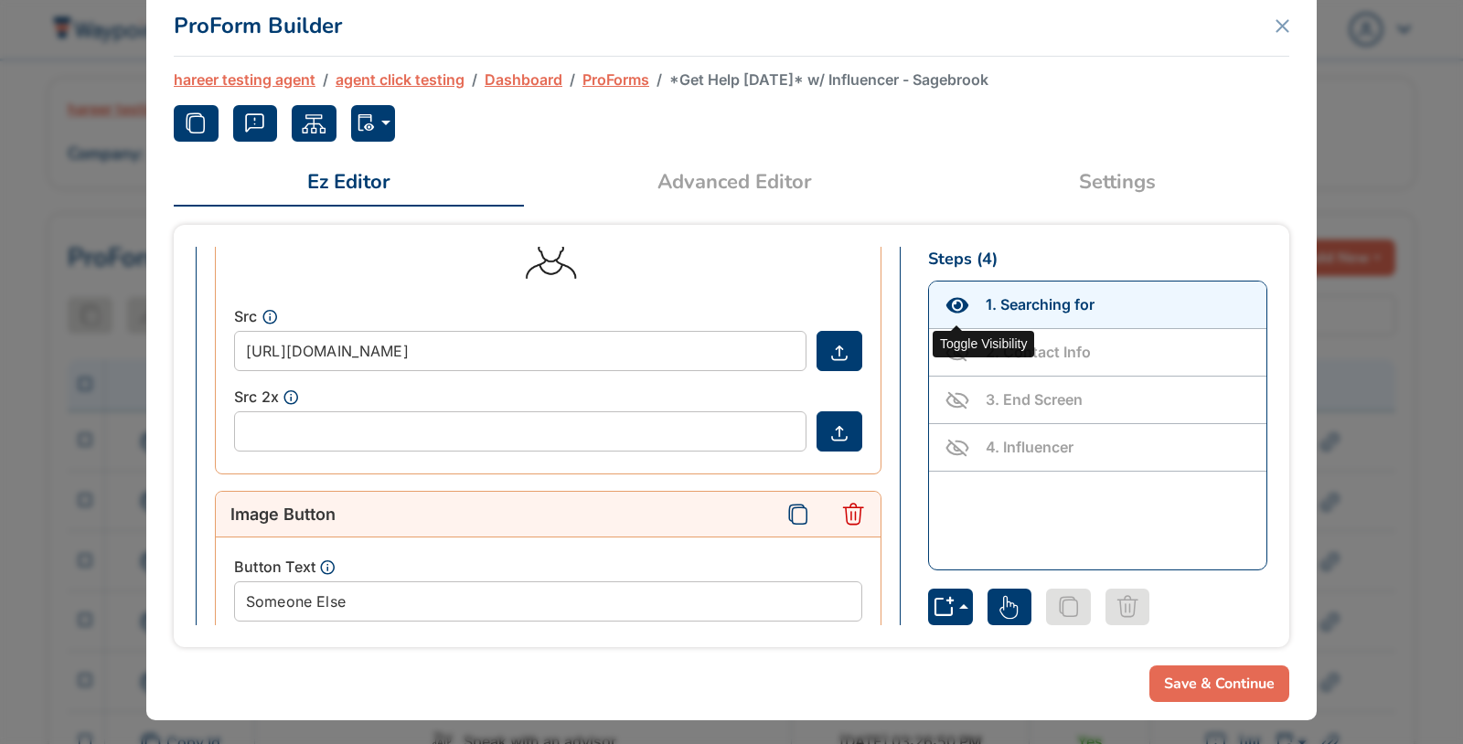
click at [953, 298] on icon "Toggle Visibility" at bounding box center [957, 306] width 26 height 26
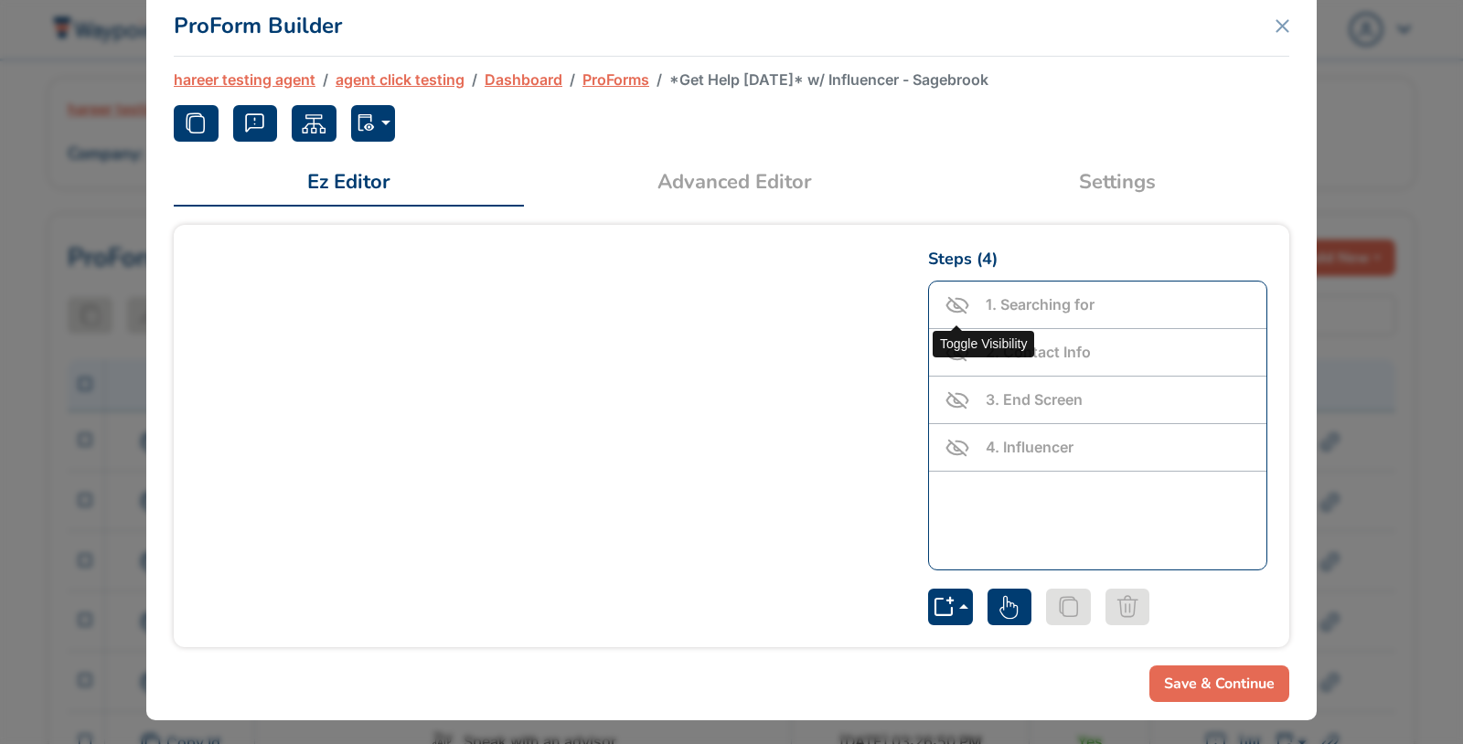
scroll to position [0, 0]
click at [956, 443] on icon "Toggle Visibility" at bounding box center [957, 448] width 26 height 26
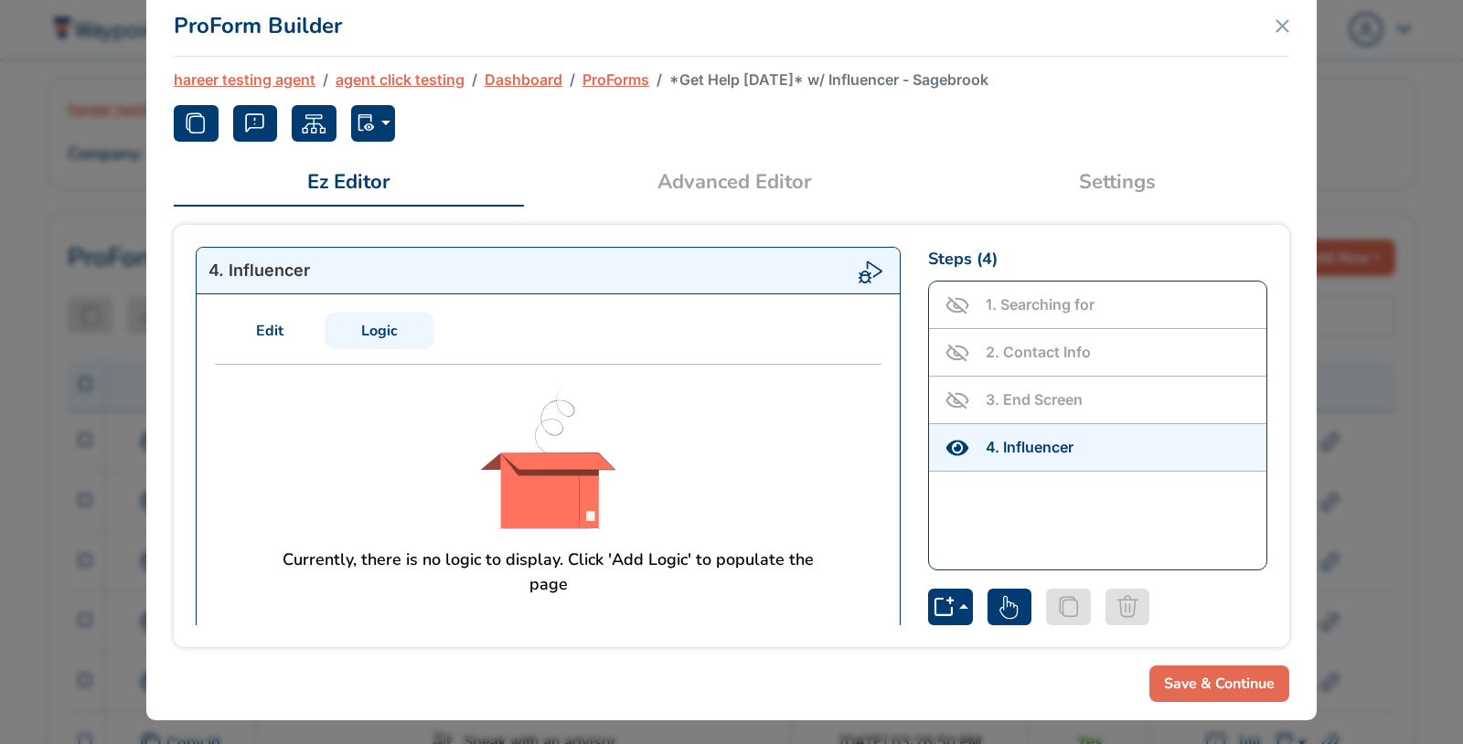
click at [271, 325] on link "Edit" at bounding box center [270, 331] width 110 height 37
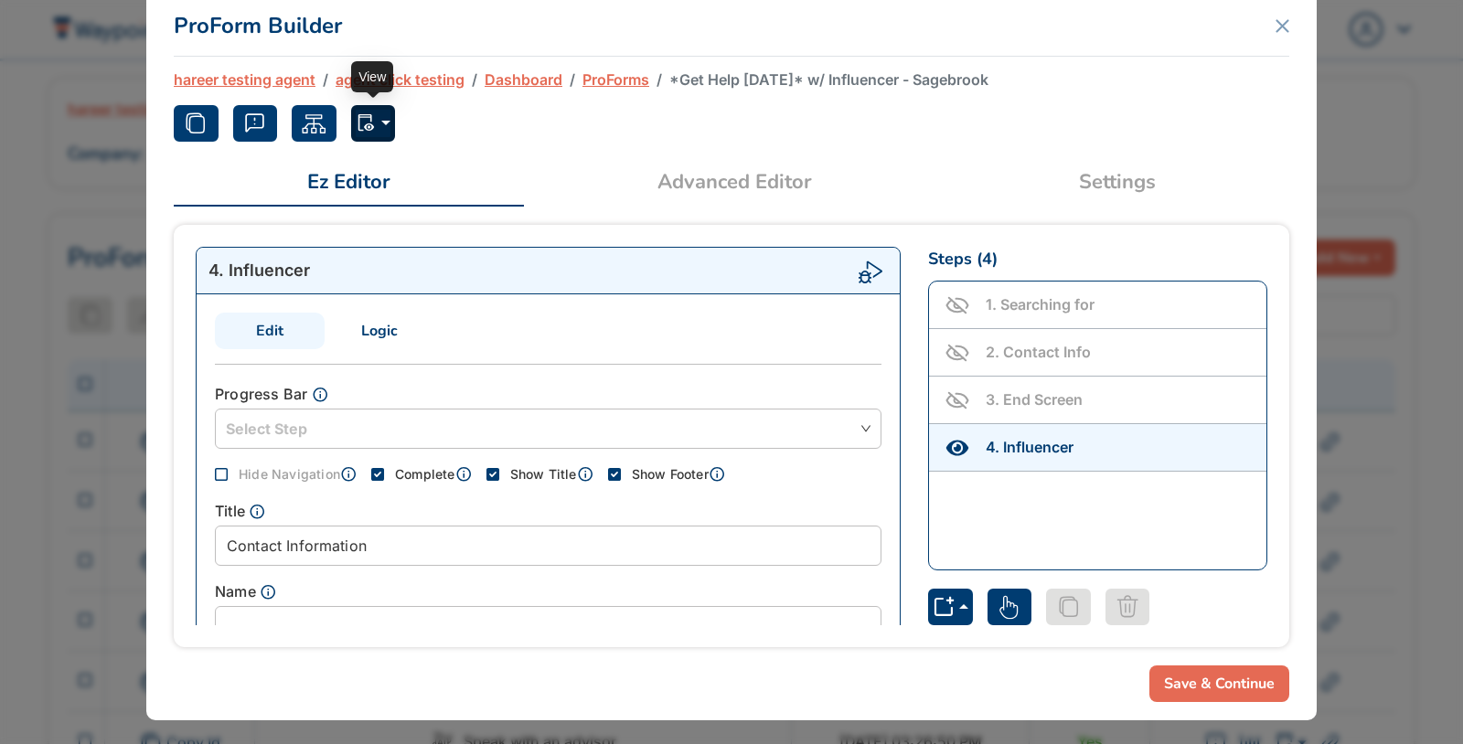
click at [368, 114] on icon "button" at bounding box center [364, 122] width 14 height 17
click at [391, 165] on button "Normal" at bounding box center [446, 166] width 189 height 29
click at [962, 441] on icon "Toggle Visibility" at bounding box center [957, 448] width 26 height 26
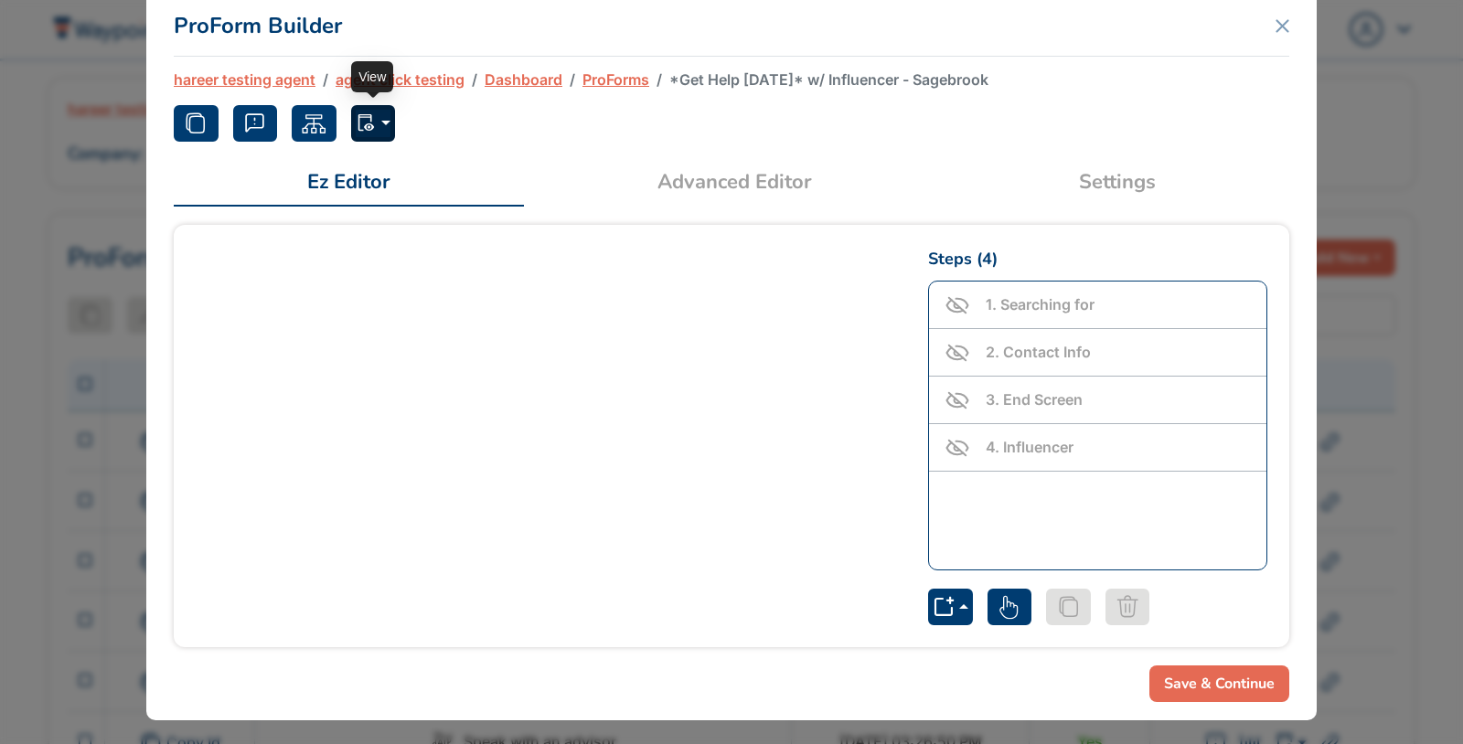
click at [367, 137] on button "button" at bounding box center [373, 123] width 45 height 37
click at [389, 165] on button "Normal" at bounding box center [446, 166] width 189 height 29
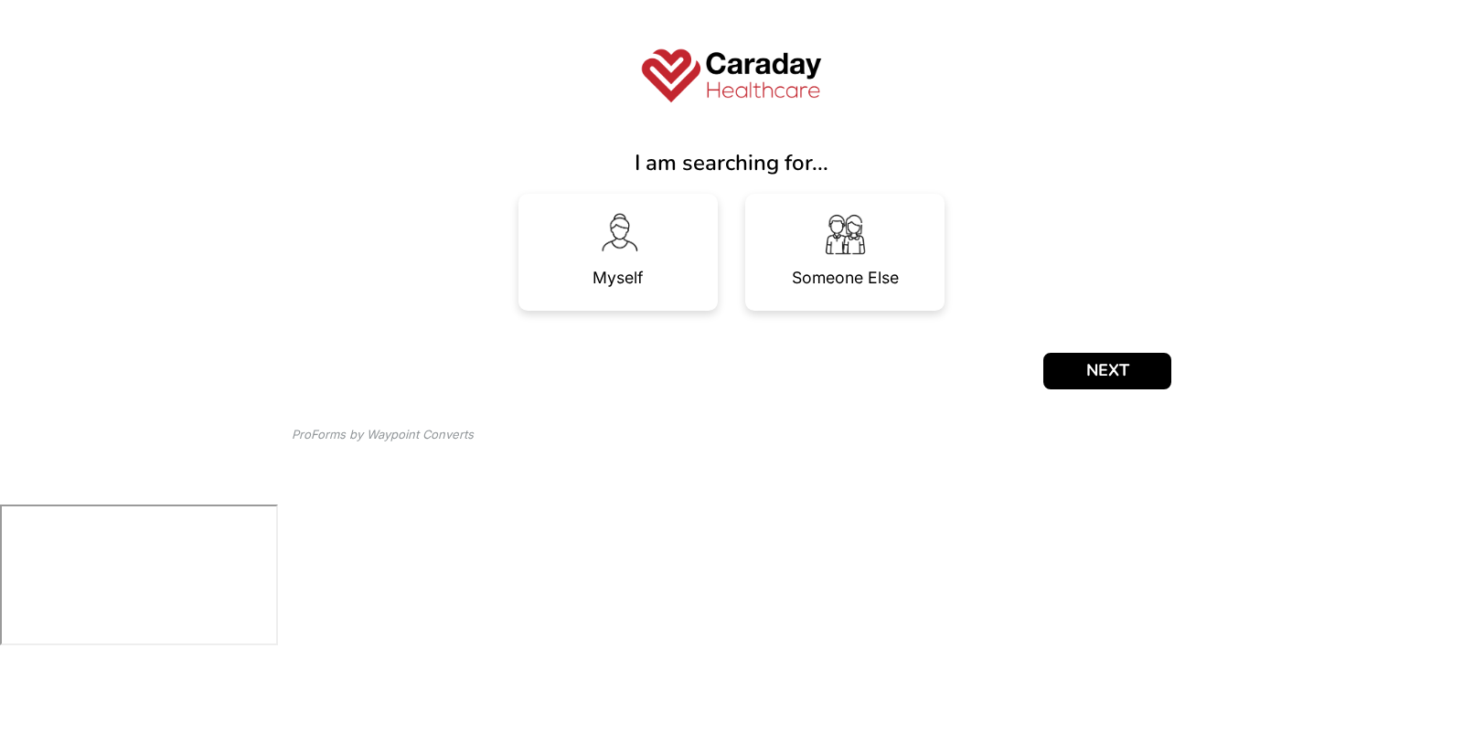
click at [818, 172] on div "I am searching for..." at bounding box center [731, 162] width 879 height 33
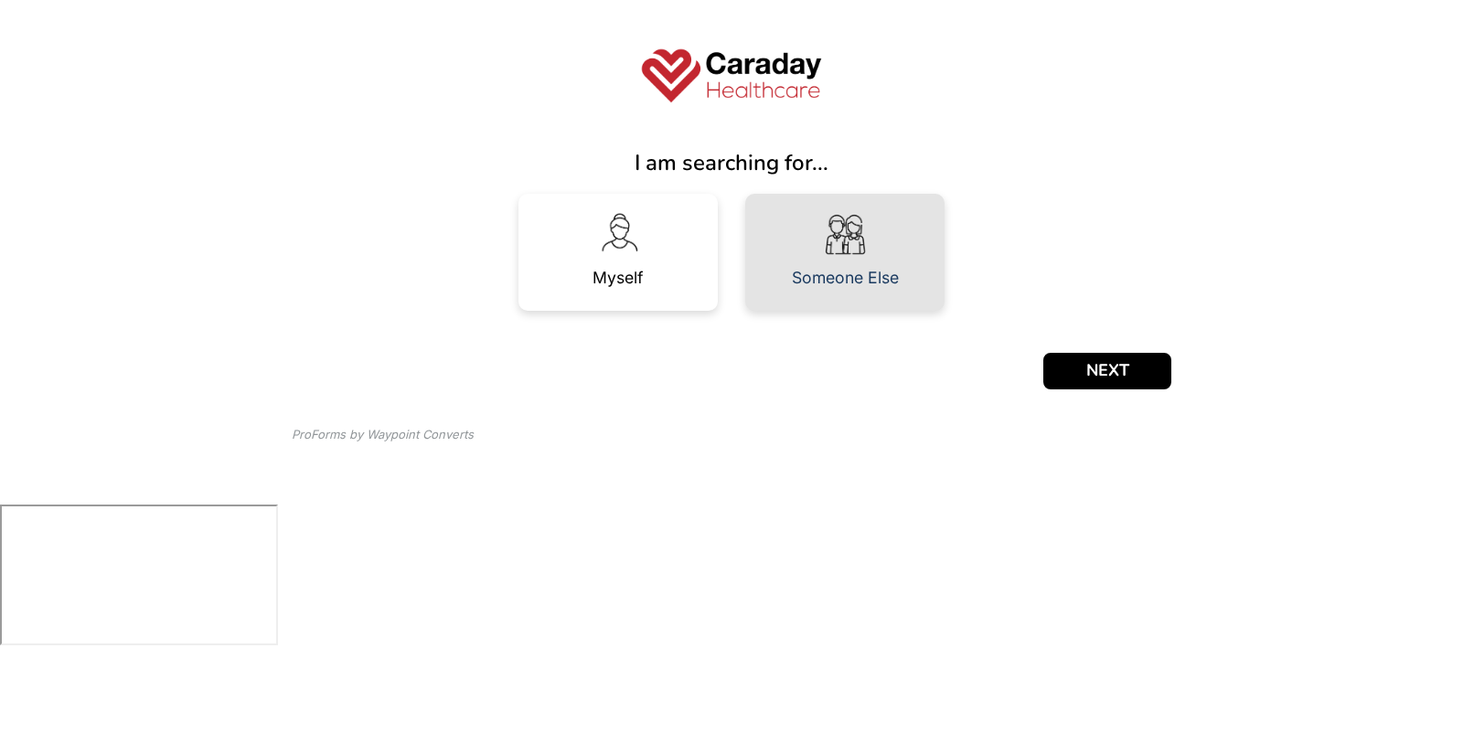
click at [815, 260] on div "Someone Else" at bounding box center [845, 278] width 107 height 37
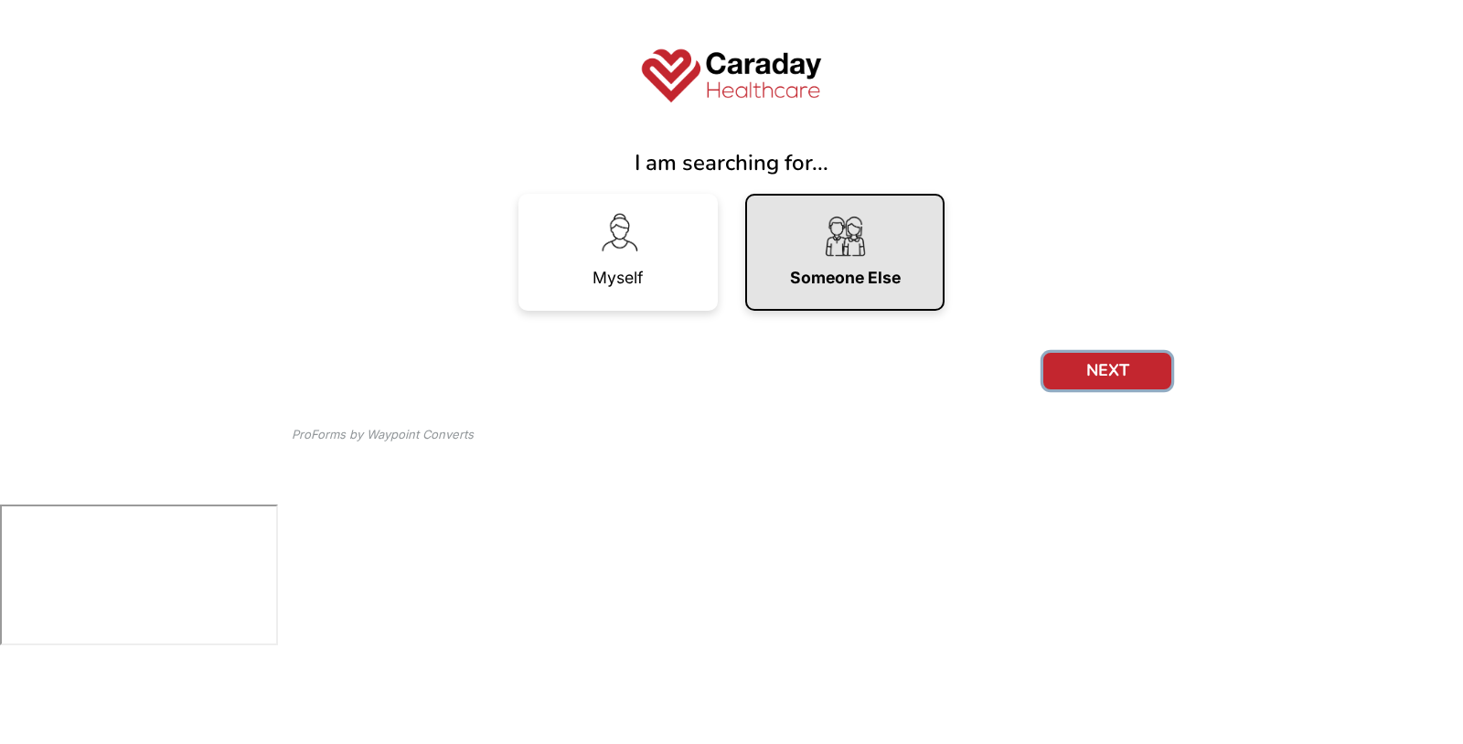
click at [1101, 373] on button "NEXT" at bounding box center [1107, 371] width 128 height 37
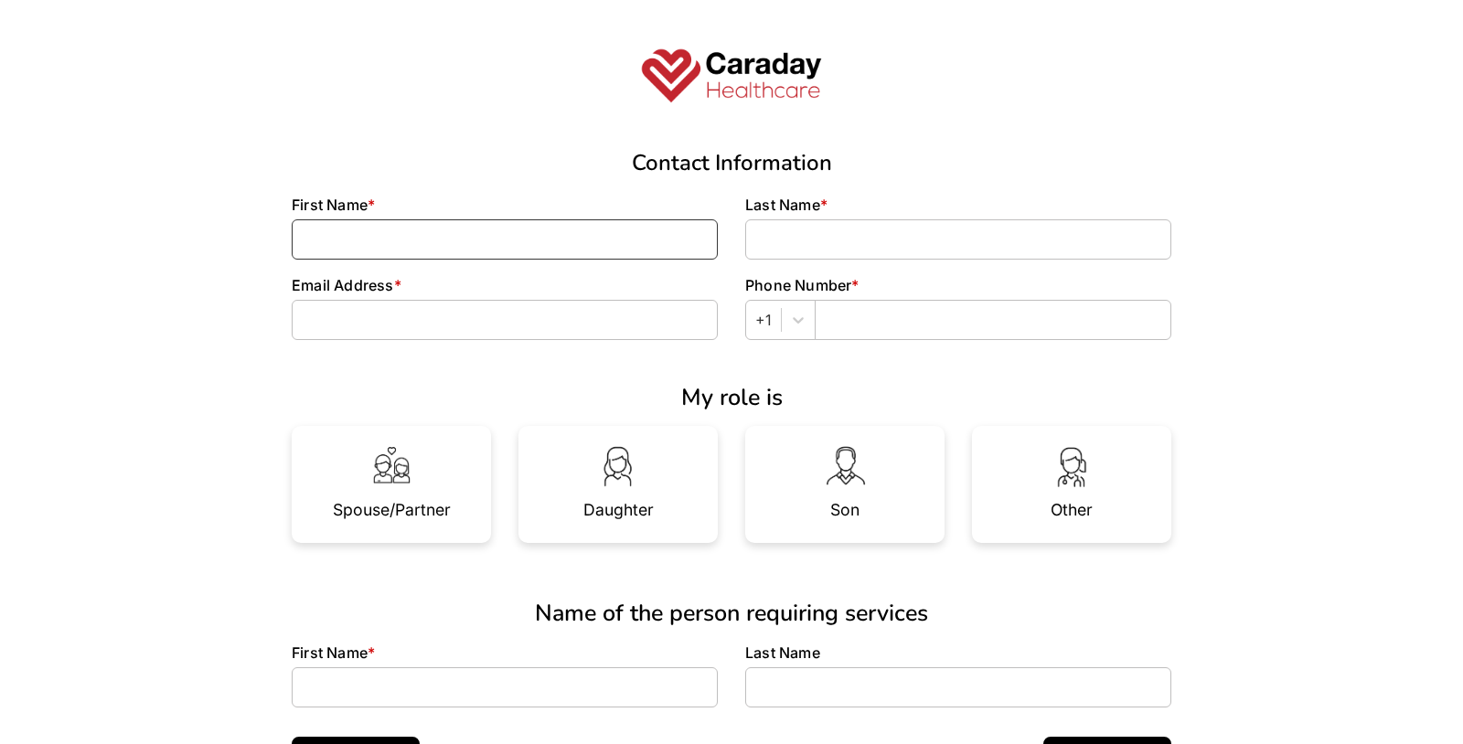
click at [535, 252] on input at bounding box center [505, 239] width 426 height 40
type input "sdvsd"
click at [813, 226] on input at bounding box center [958, 239] width 426 height 40
type input "svs"
click at [629, 322] on input at bounding box center [505, 320] width 426 height 40
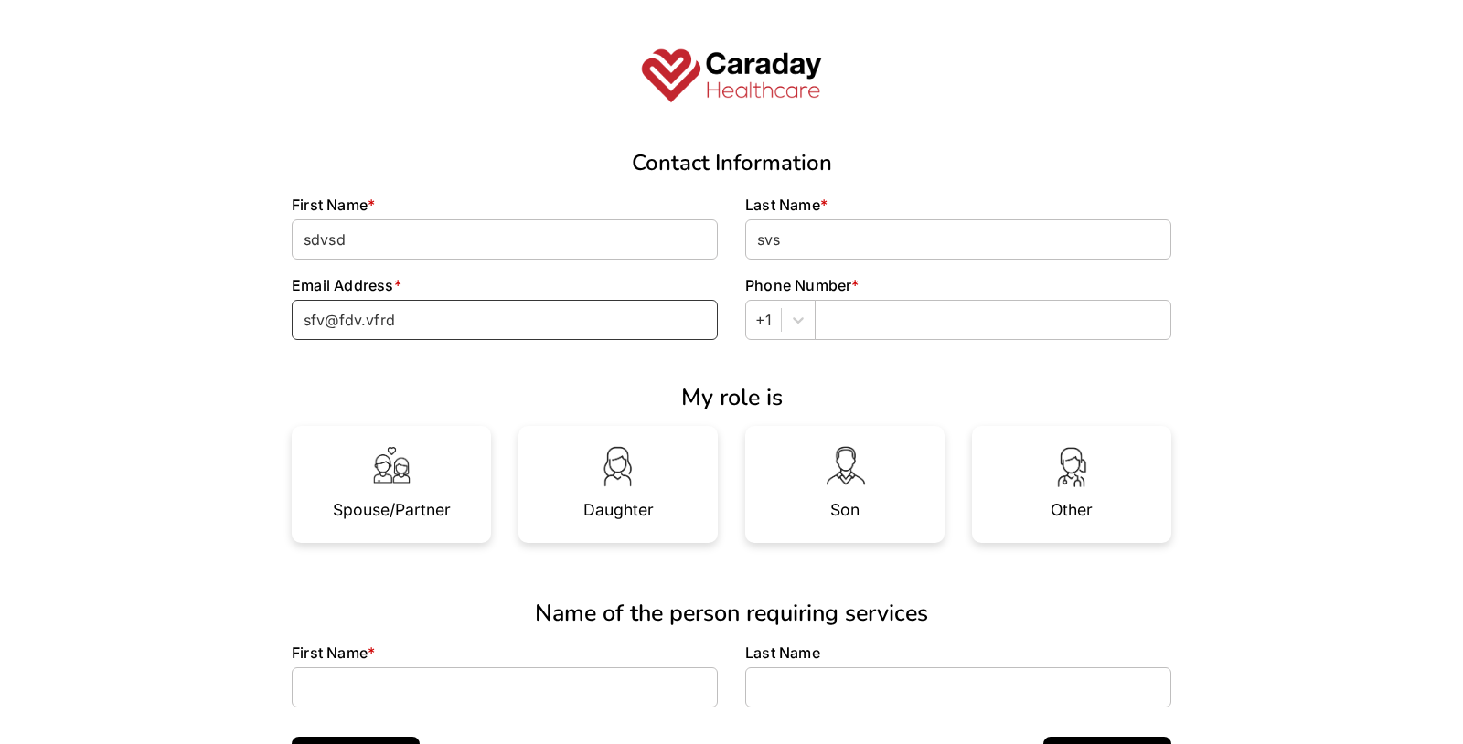
type input "sfv@fdv.vfrd"
click at [967, 322] on input "text" at bounding box center [992, 320] width 357 height 40
type input "2342211414"
click at [881, 417] on div "My role is" at bounding box center [731, 390] width 907 height 71
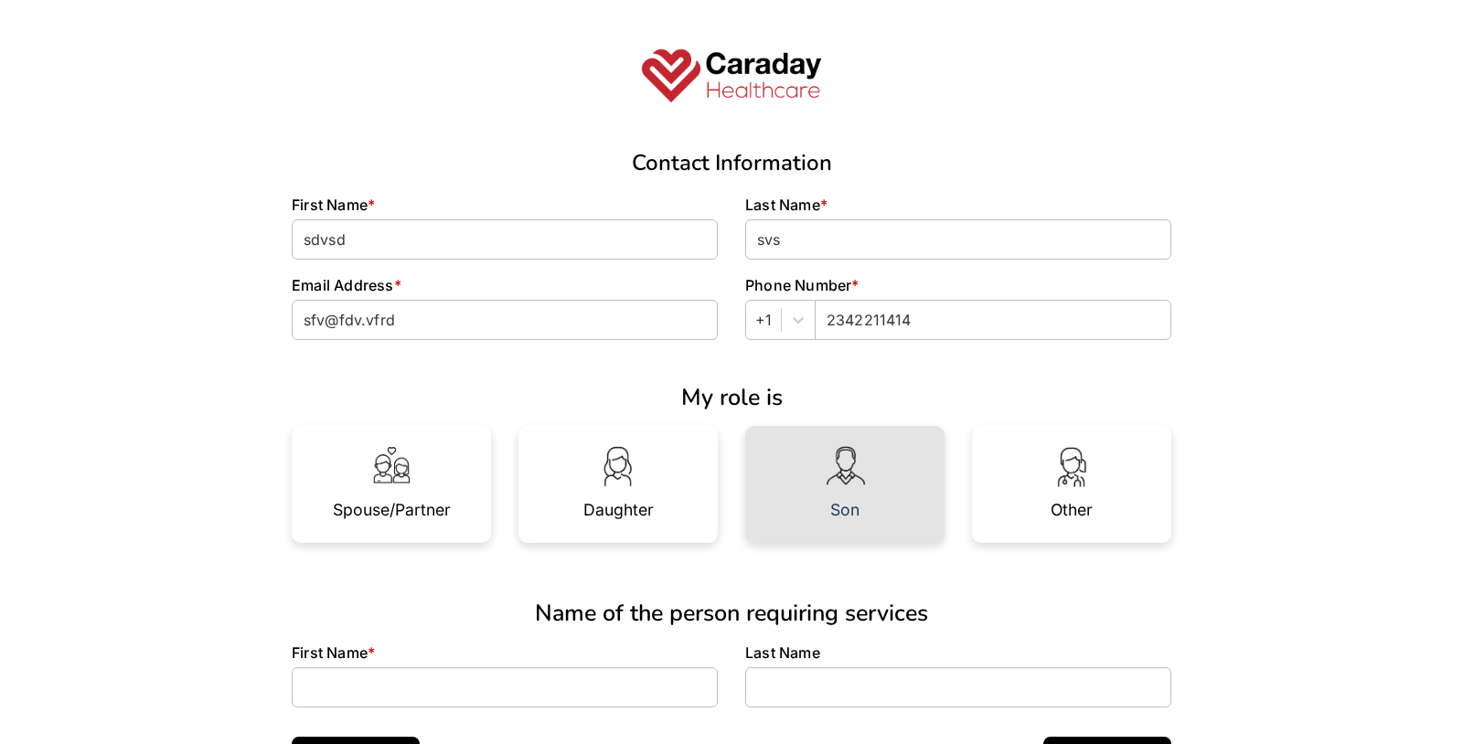
click at [864, 512] on div "Son" at bounding box center [844, 484] width 199 height 117
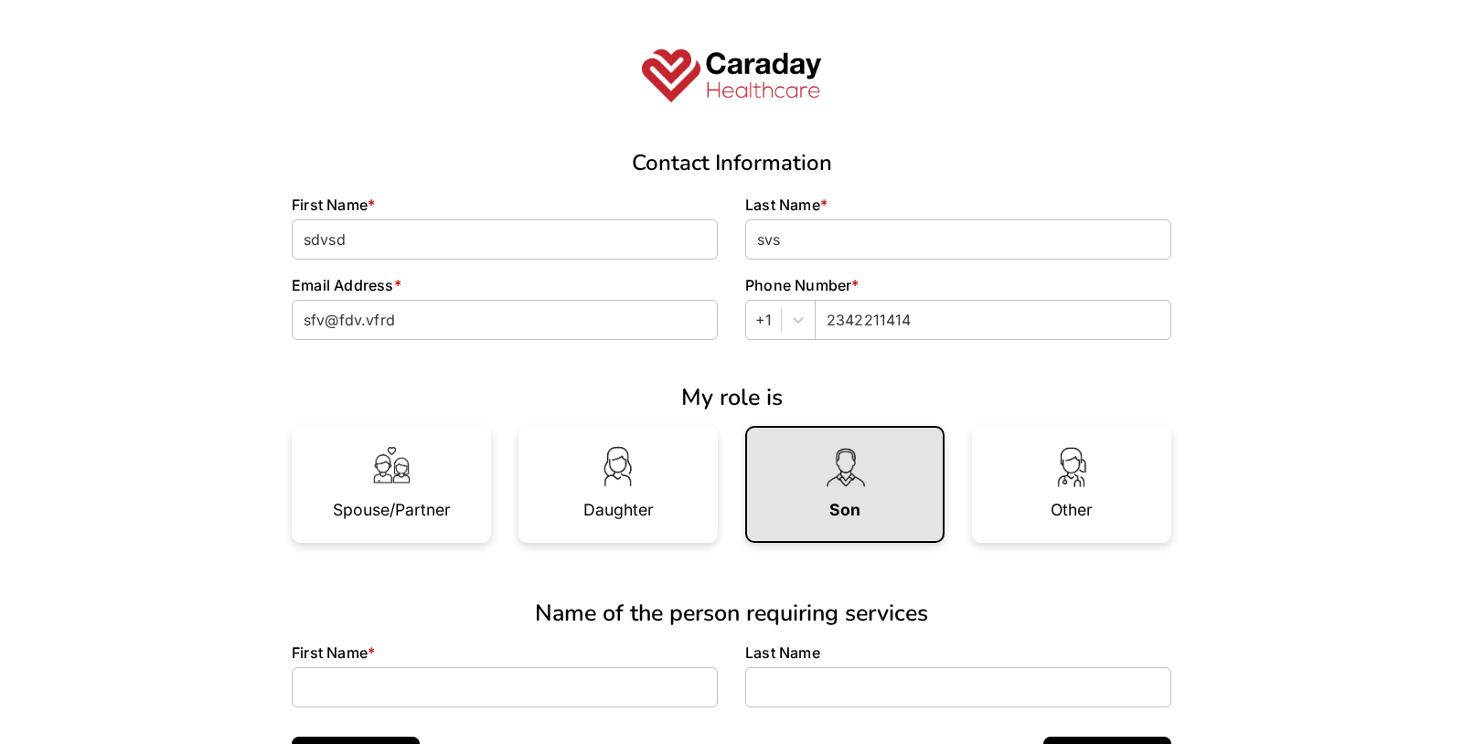
scroll to position [144, 0]
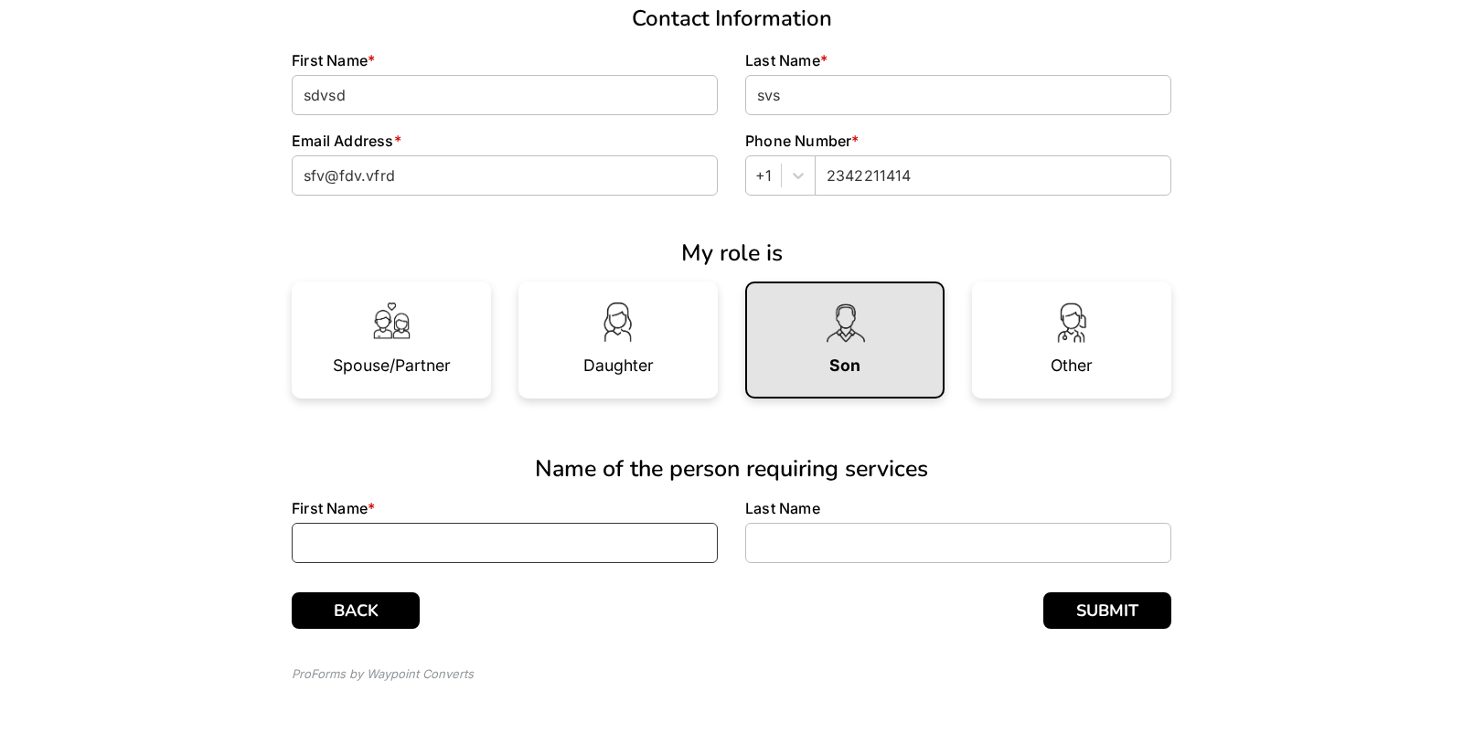
click at [583, 558] on input at bounding box center [505, 543] width 426 height 40
type input "dfvdfv"
click at [799, 540] on input at bounding box center [958, 543] width 426 height 40
type input "wefwef"
click at [1115, 605] on button "SUBMIT" at bounding box center [1107, 610] width 128 height 37
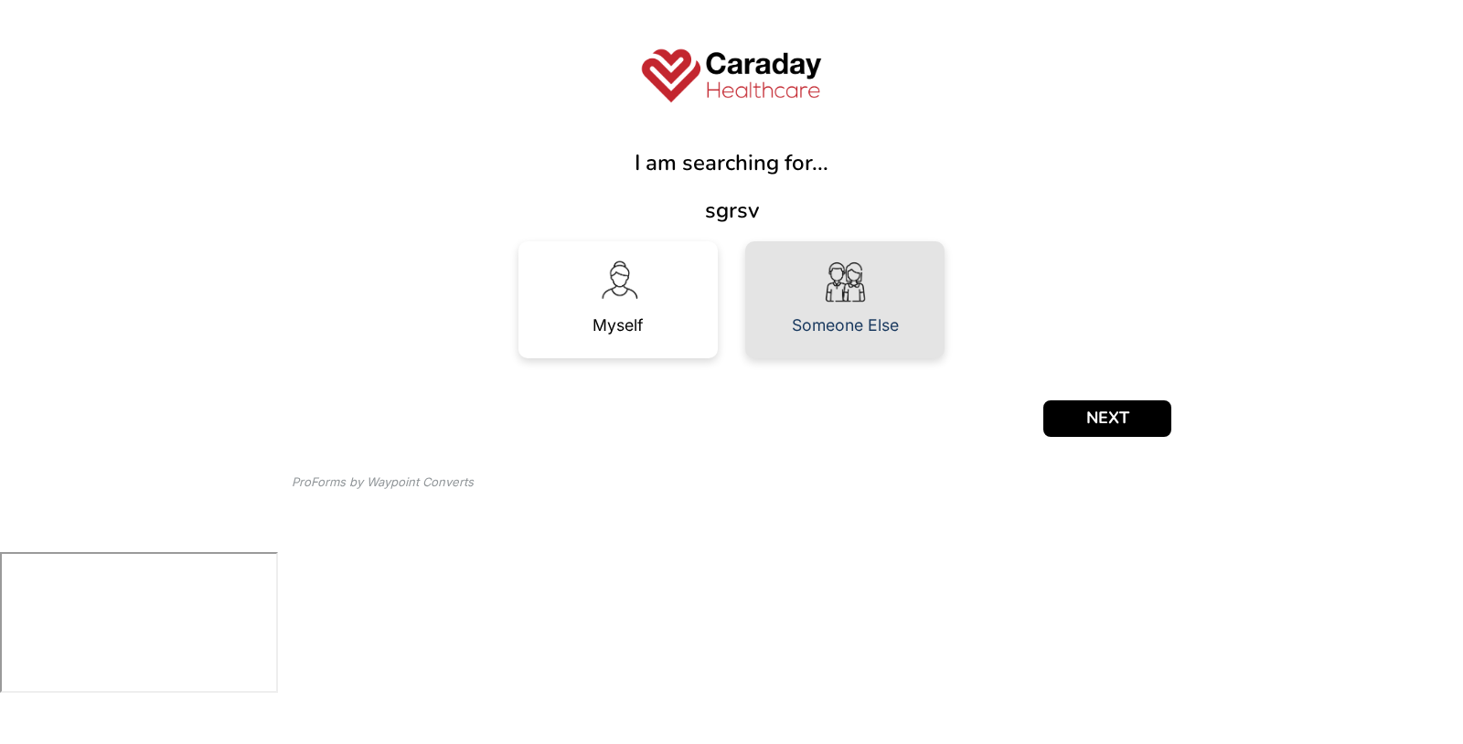
click at [879, 283] on div "Someone Else" at bounding box center [844, 299] width 199 height 117
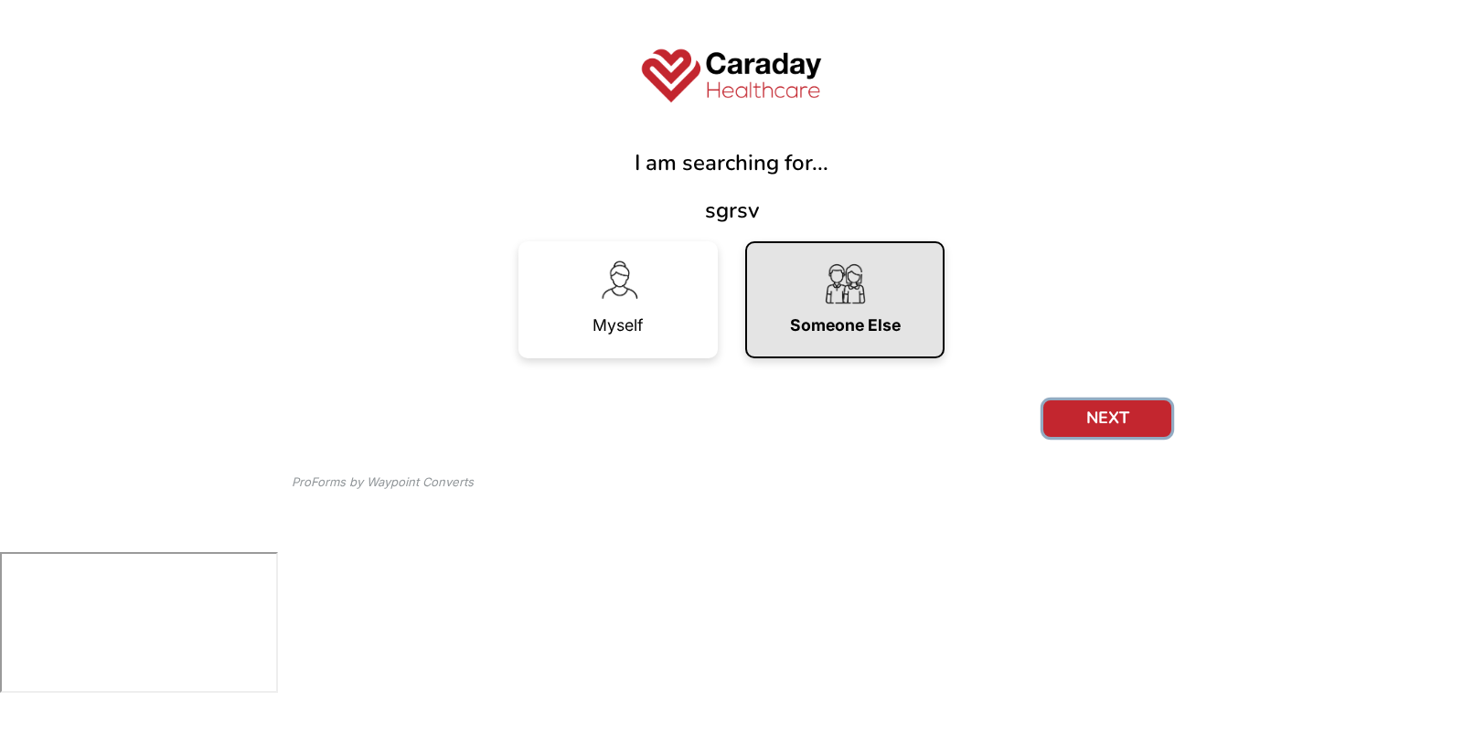
click at [1119, 419] on button "NEXT" at bounding box center [1107, 418] width 128 height 37
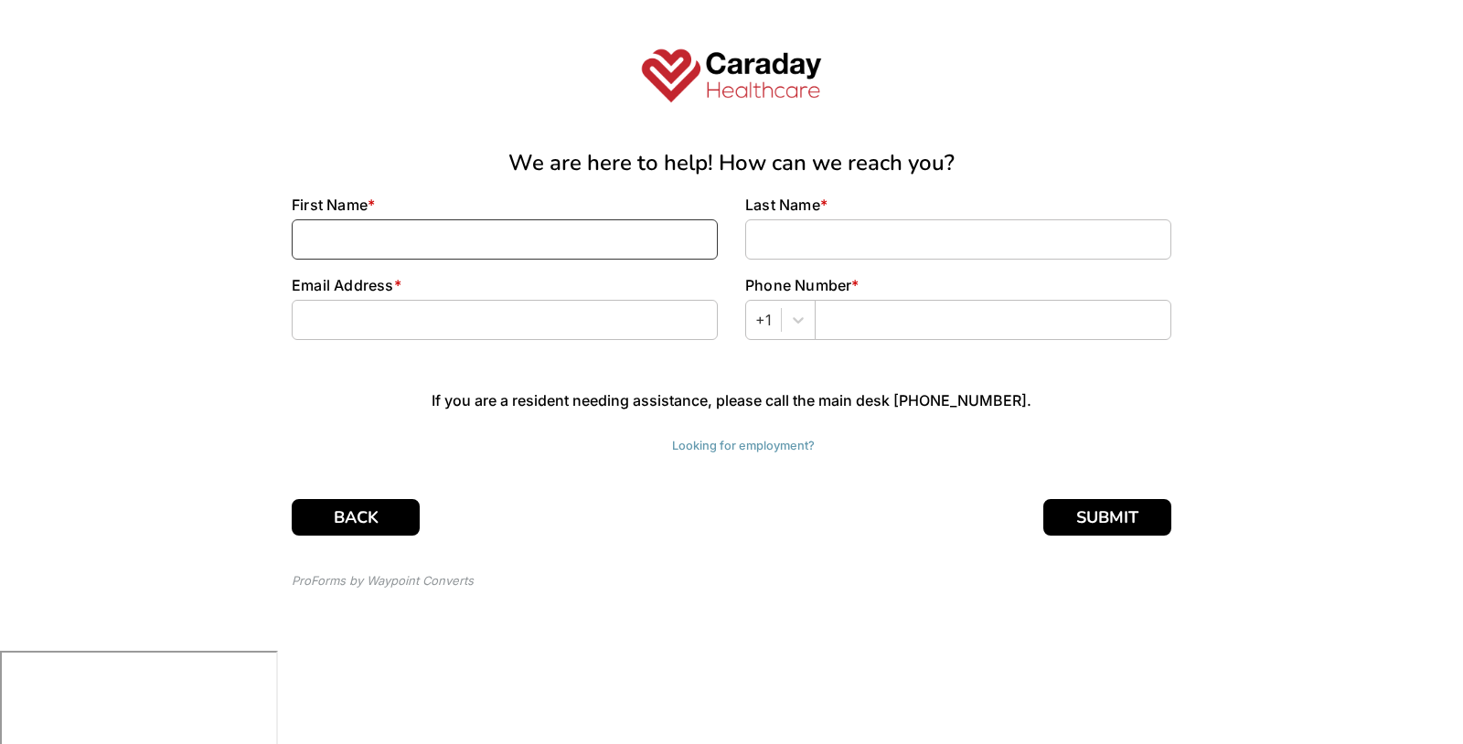
click at [611, 242] on input at bounding box center [505, 239] width 426 height 40
type input "ffffffff"
click at [955, 251] on input at bounding box center [958, 239] width 426 height 40
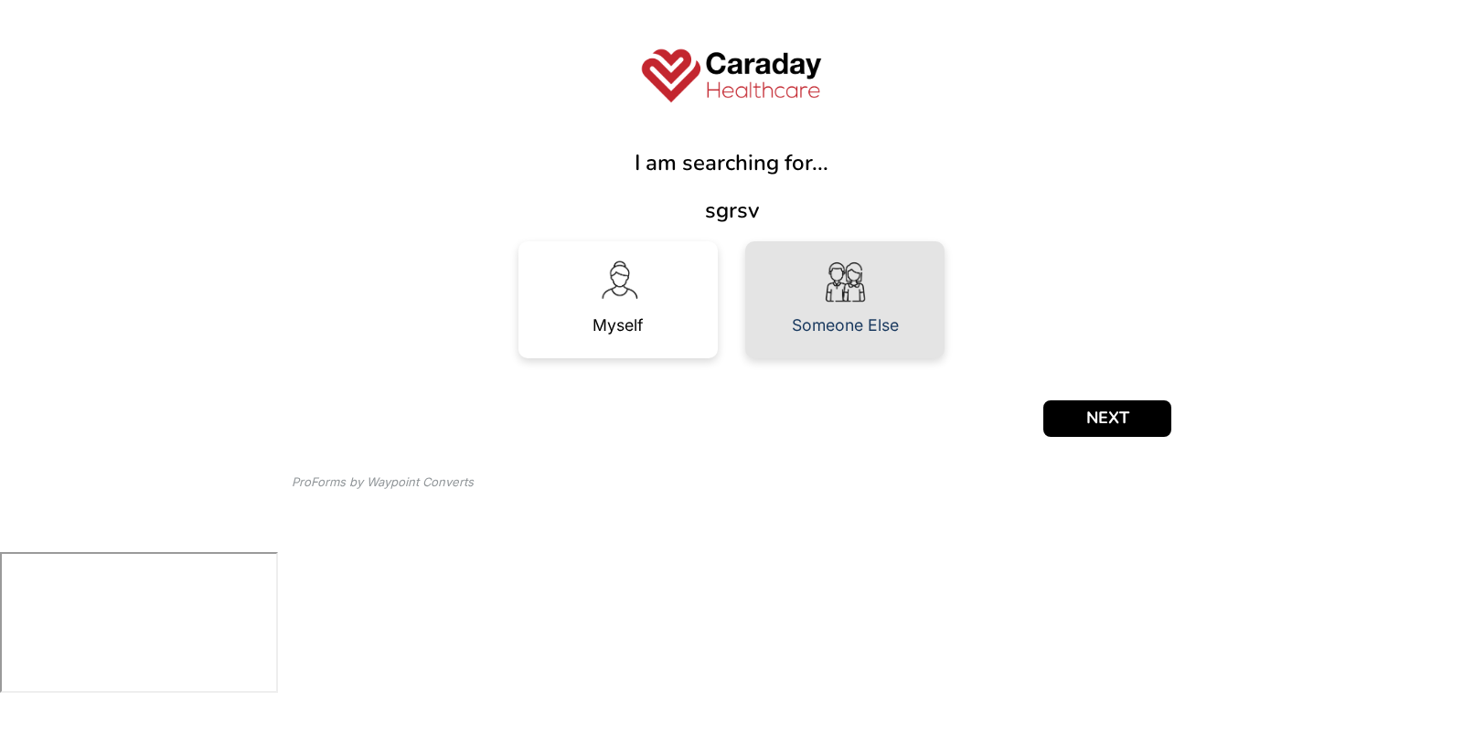
click at [861, 314] on div "Someone Else" at bounding box center [845, 325] width 107 height 37
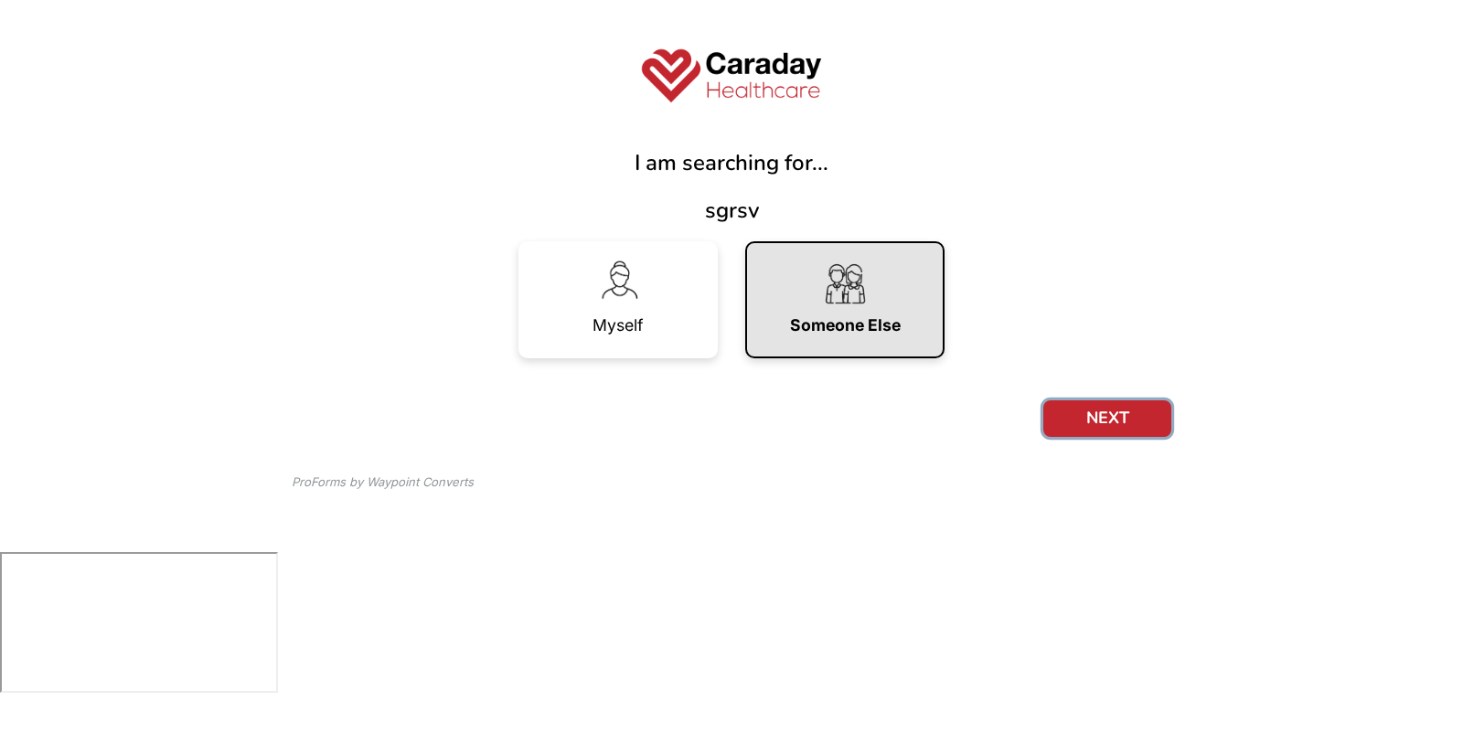
click at [1059, 415] on button "NEXT" at bounding box center [1107, 418] width 128 height 37
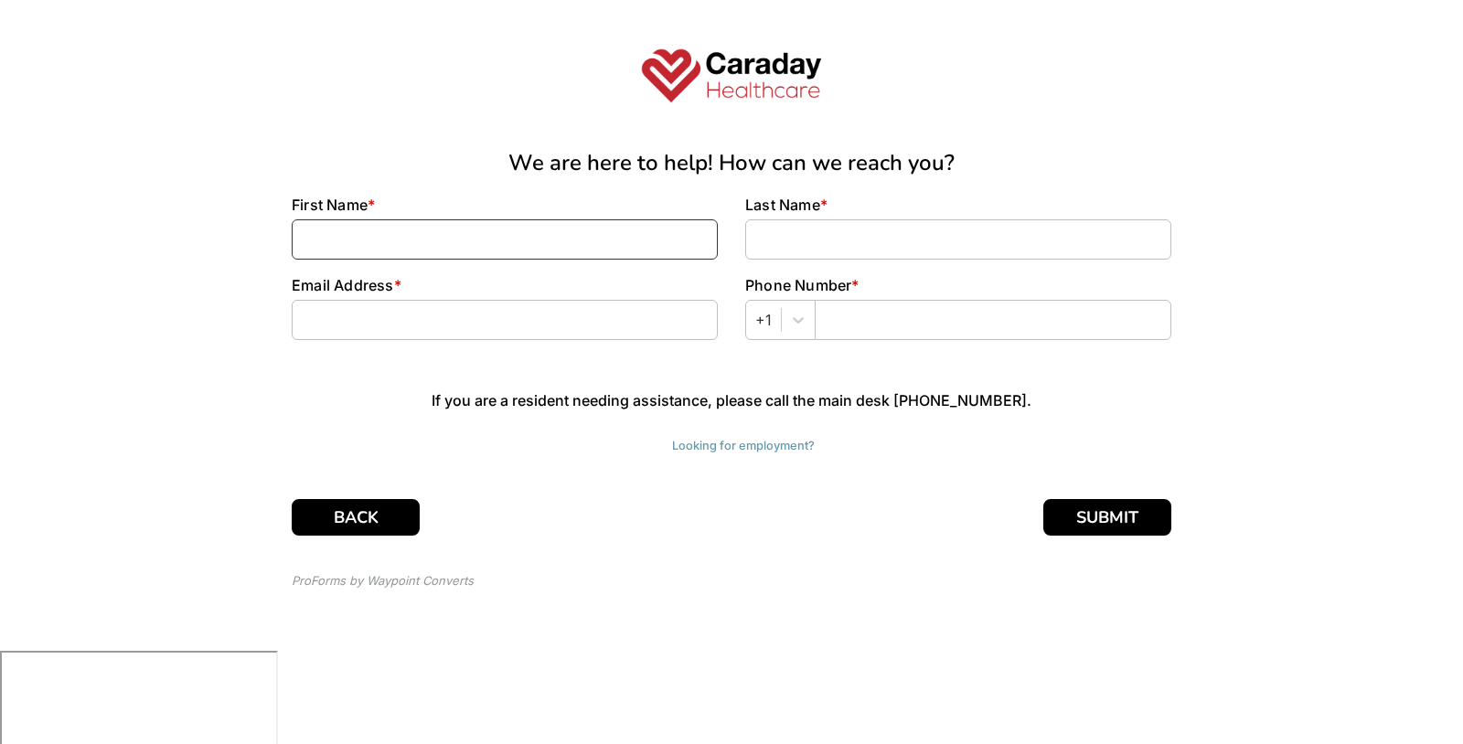
click at [553, 233] on input at bounding box center [505, 239] width 426 height 40
type input "rfvvvv"
click at [790, 251] on input at bounding box center [958, 239] width 426 height 40
type input "wf"
click at [568, 317] on input "s" at bounding box center [505, 320] width 426 height 40
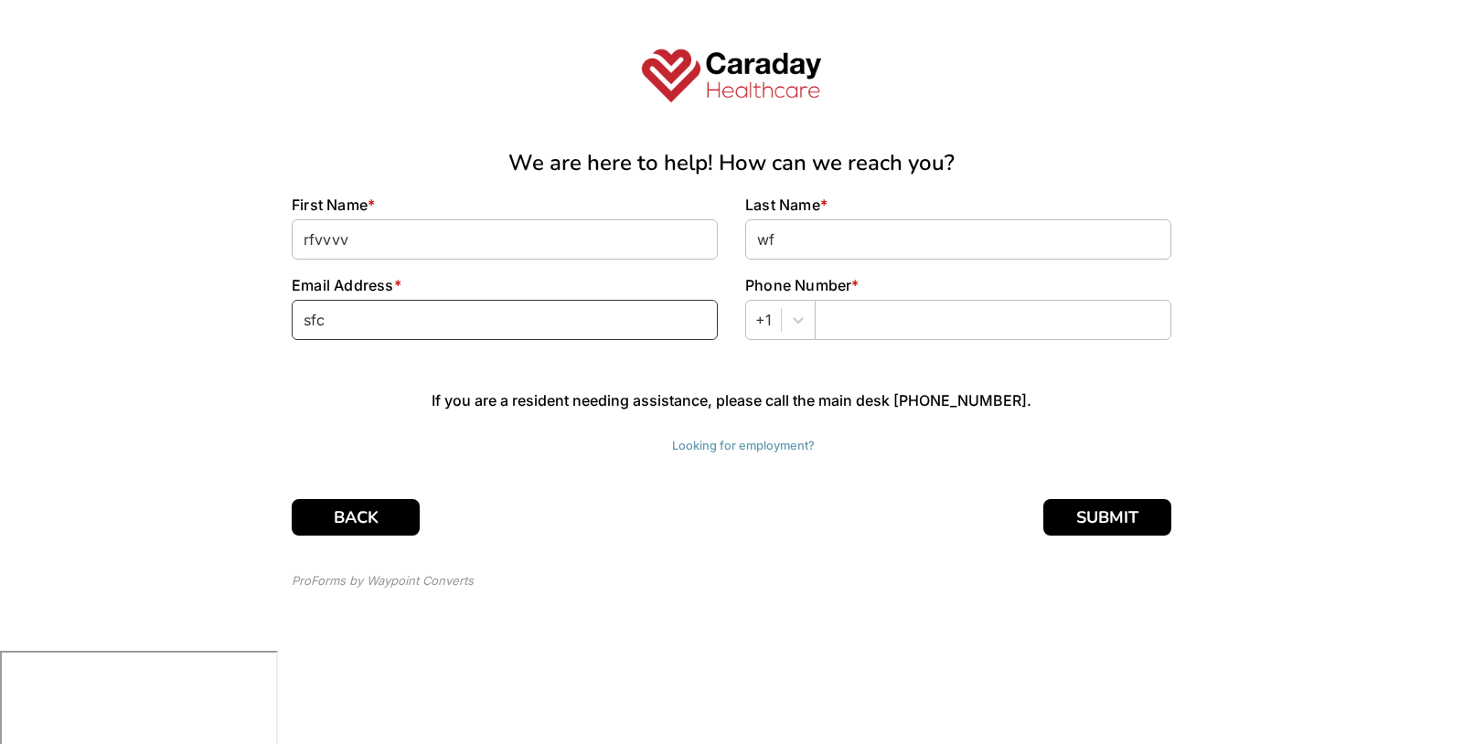
type input "sfc"
click at [872, 317] on input "text" at bounding box center [992, 320] width 357 height 40
type input "sfs@sfver"
click at [1101, 523] on button "SUBMIT" at bounding box center [1107, 517] width 128 height 37
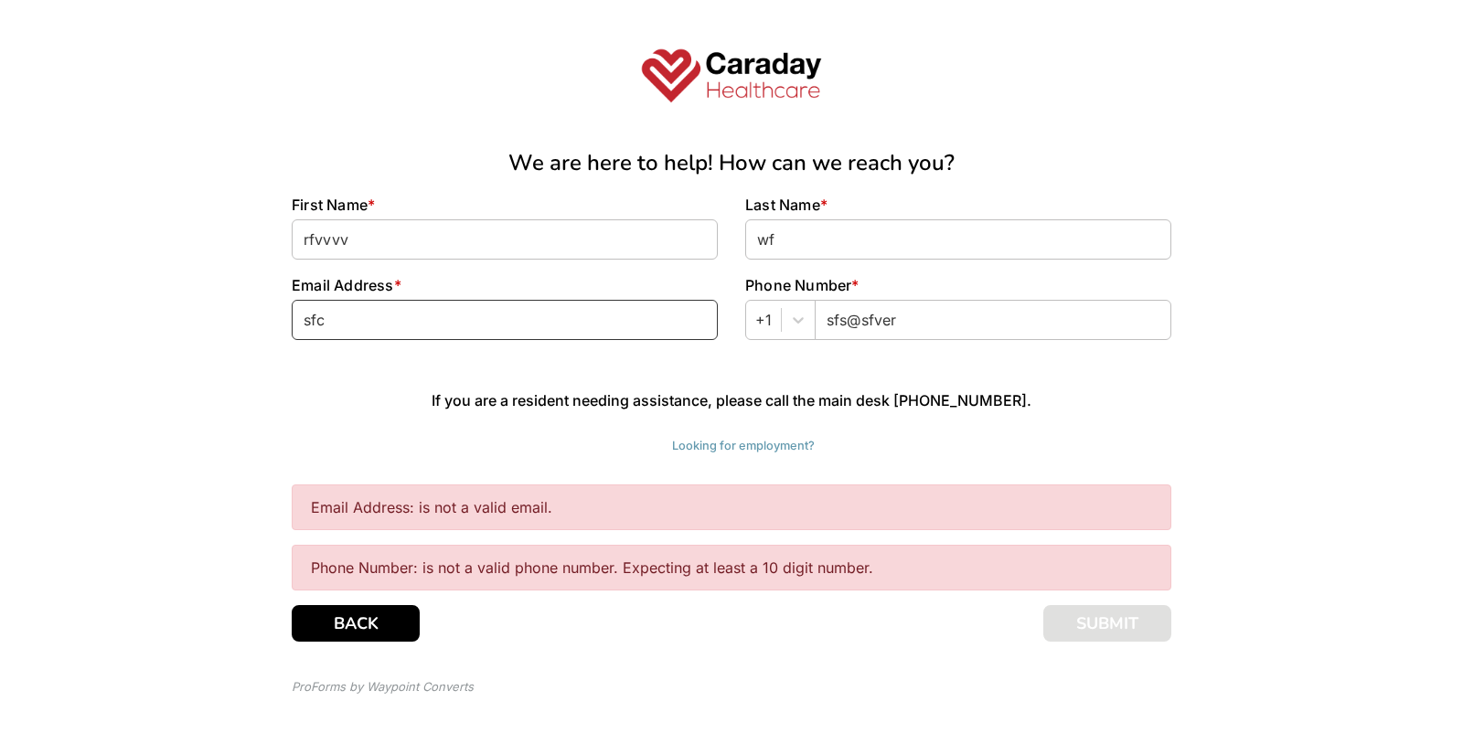
click at [517, 314] on input "sfc" at bounding box center [505, 320] width 426 height 40
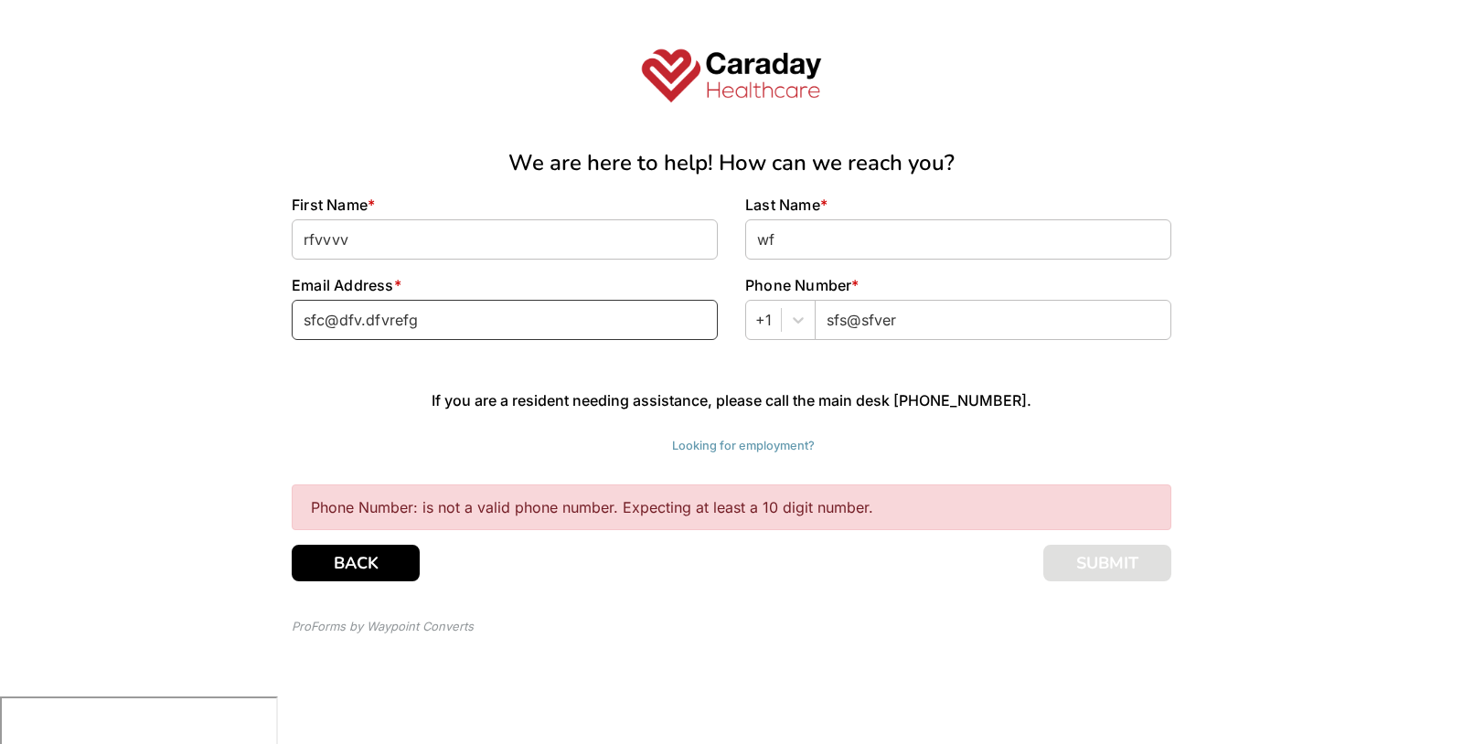
type input "sfc@dfv.dfvrefg"
click at [955, 328] on input "sfs@sfver" at bounding box center [992, 320] width 357 height 40
type input "s"
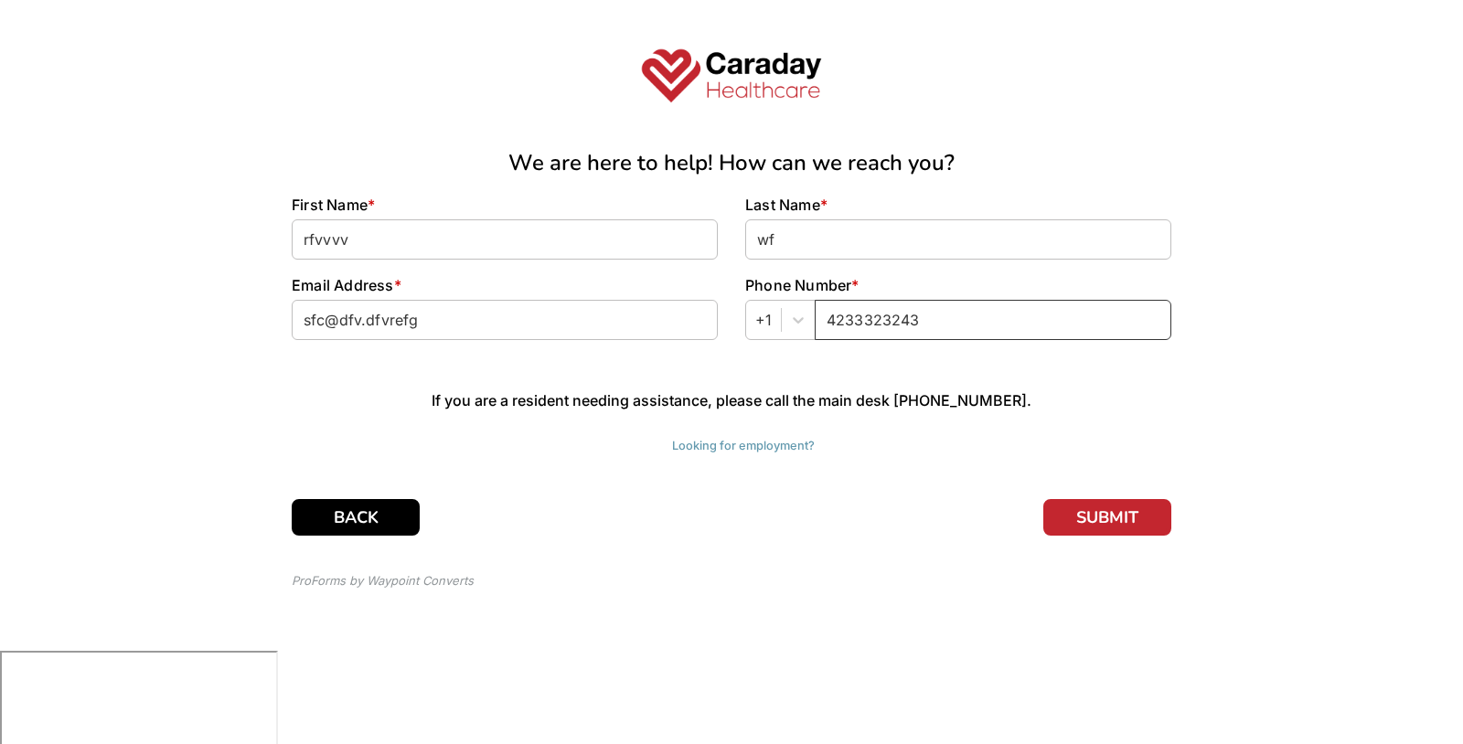
type input "4233323243"
click at [1113, 531] on button "SUBMIT" at bounding box center [1107, 517] width 128 height 37
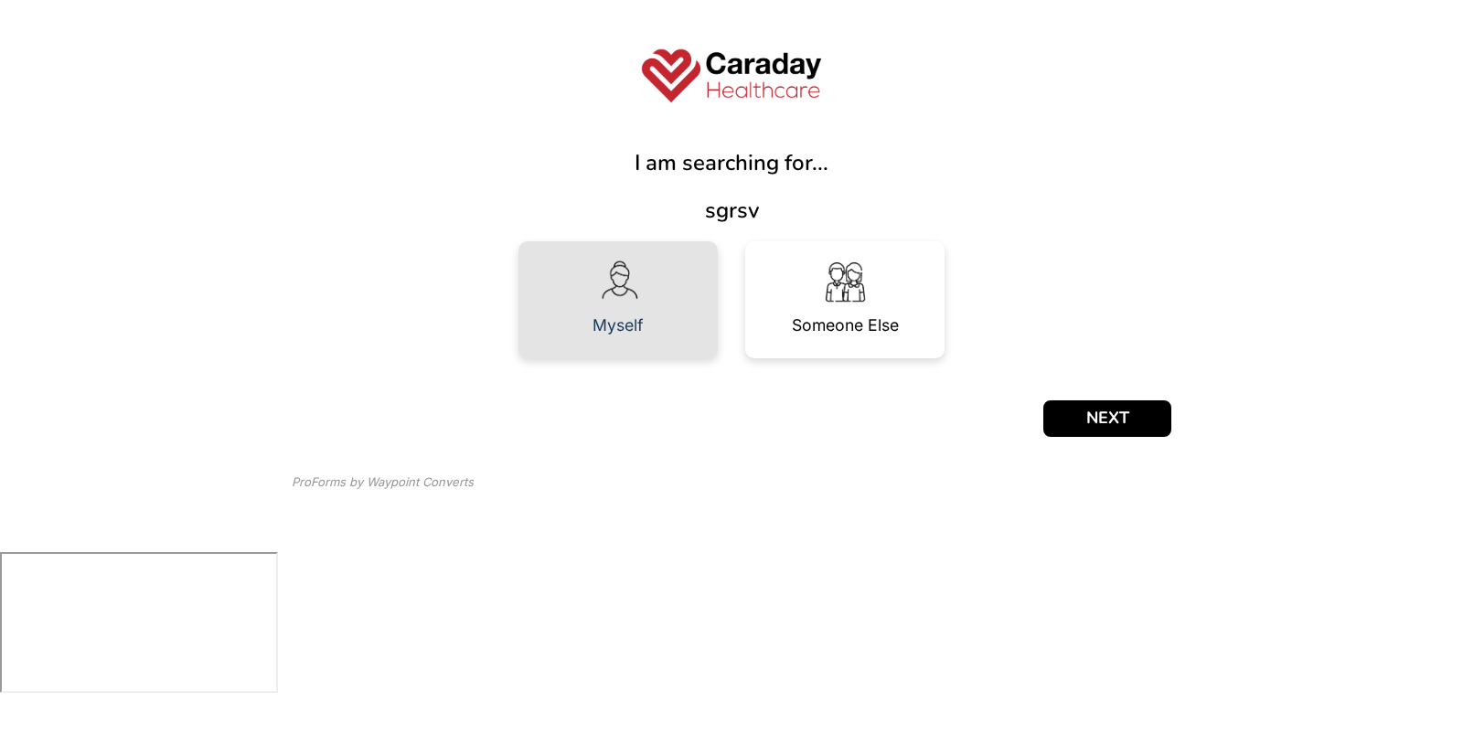
click at [654, 262] on div "Myself" at bounding box center [617, 299] width 199 height 117
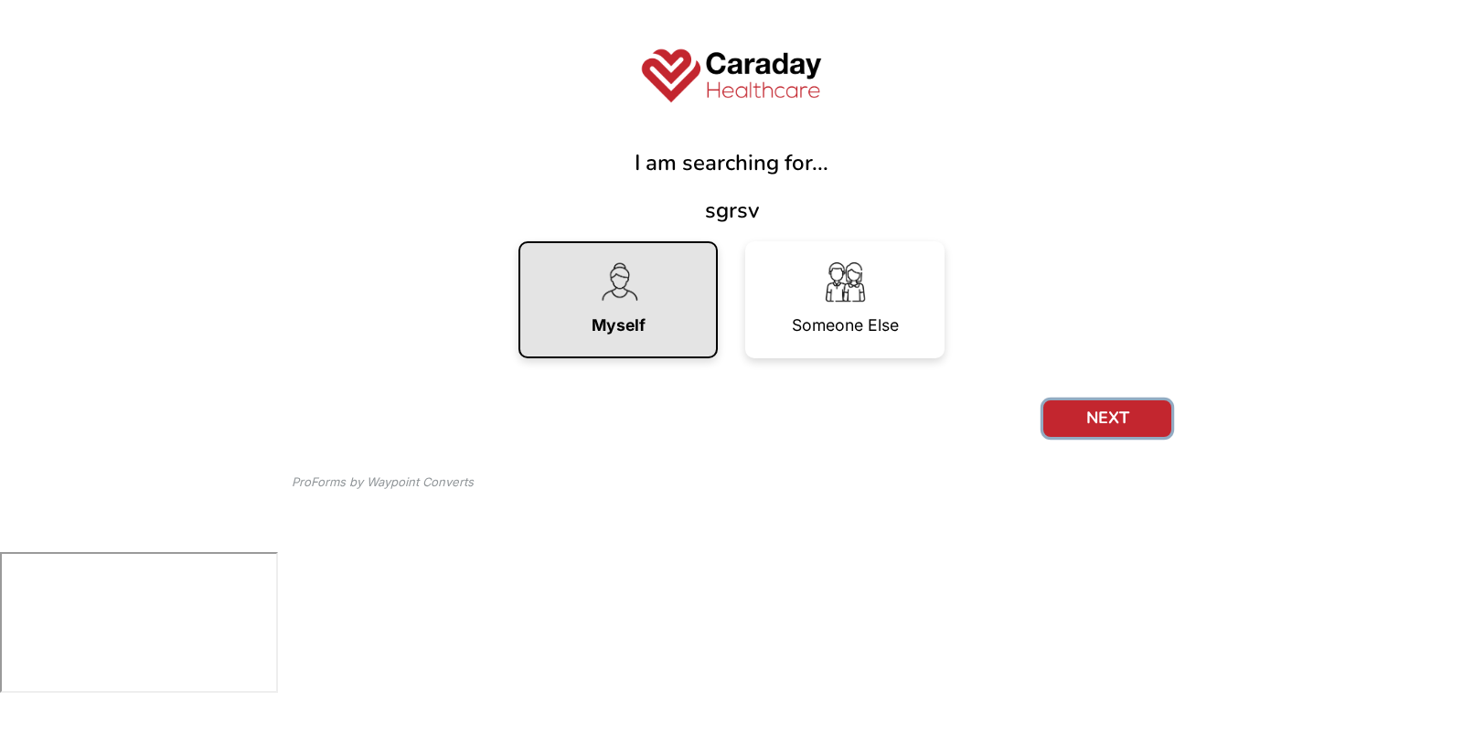
click at [1094, 419] on button "NEXT" at bounding box center [1107, 418] width 128 height 37
